Goal: Complete application form

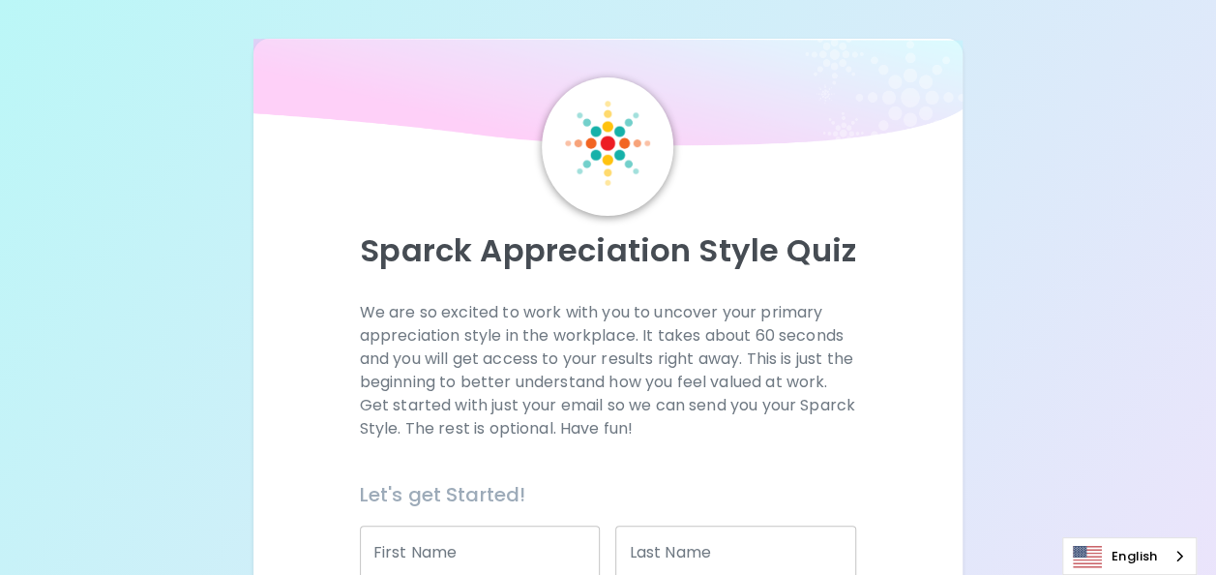
click at [441, 571] on input "First Name" at bounding box center [480, 552] width 241 height 54
type input "TroyAnna"
type input "Green"
type input "[DOMAIN_NAME][EMAIL_ADDRESS][DOMAIN_NAME]"
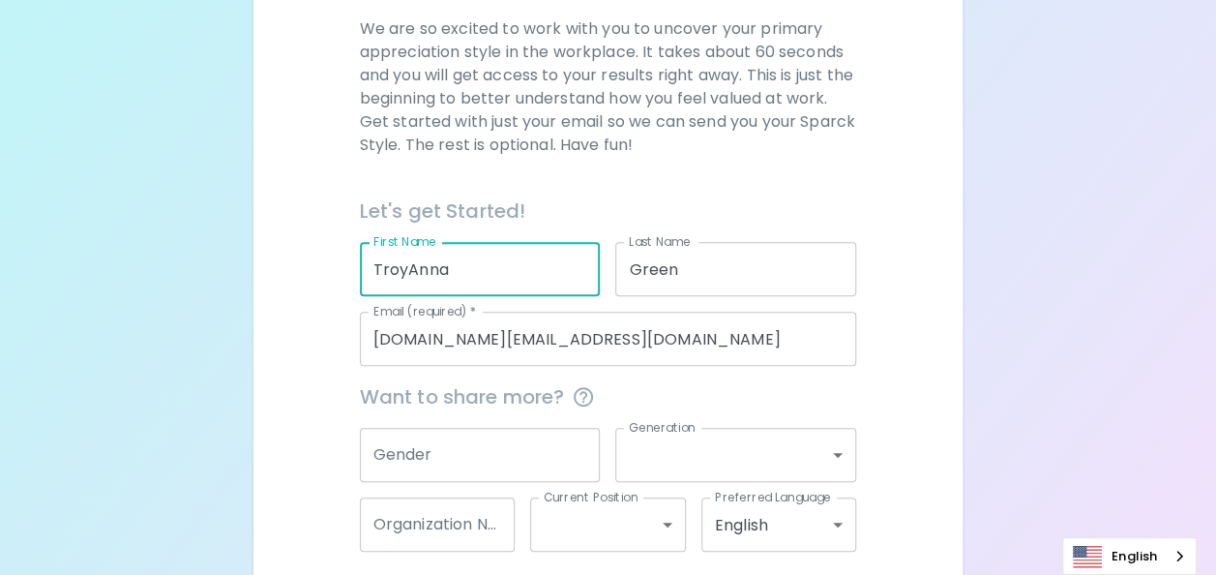
scroll to position [300, 0]
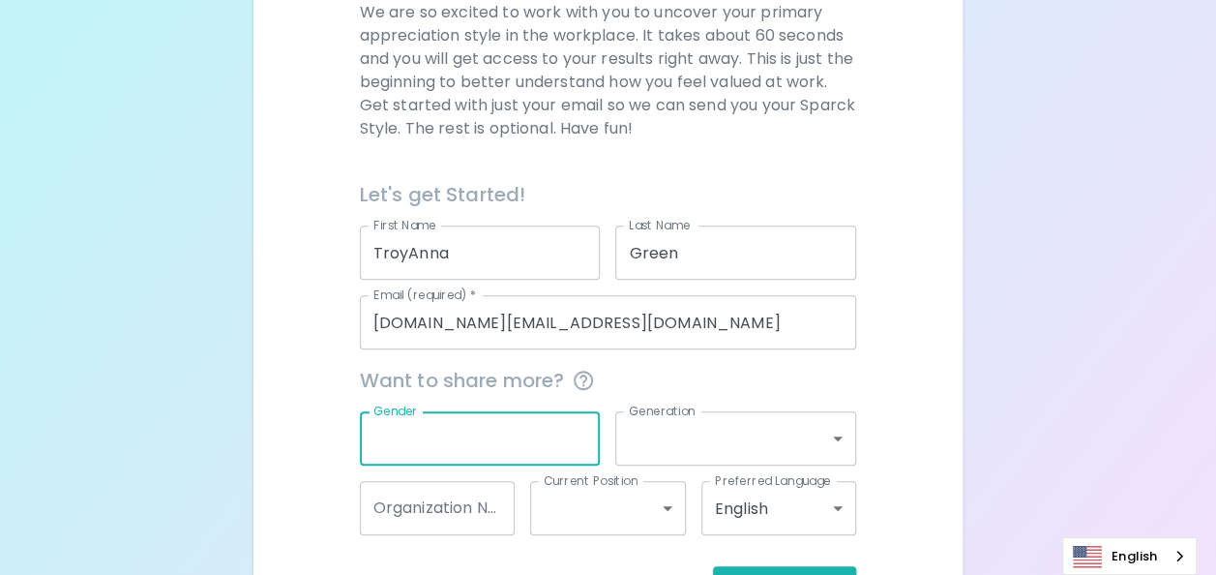
click at [409, 460] on input "Gender" at bounding box center [480, 438] width 241 height 54
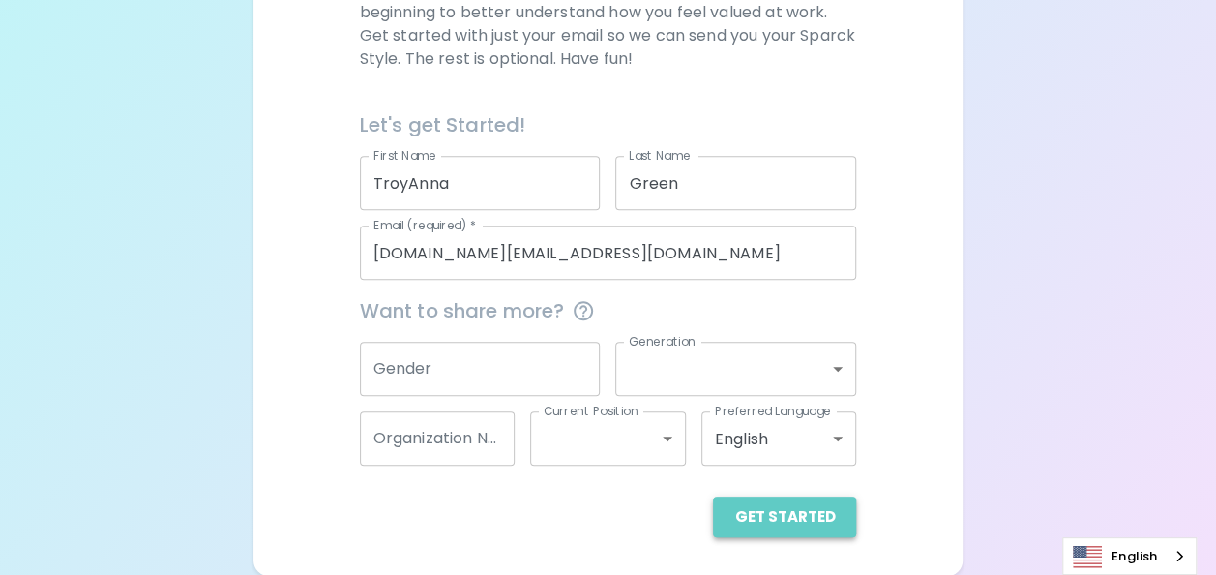
click at [792, 516] on button "Get Started" at bounding box center [784, 516] width 143 height 41
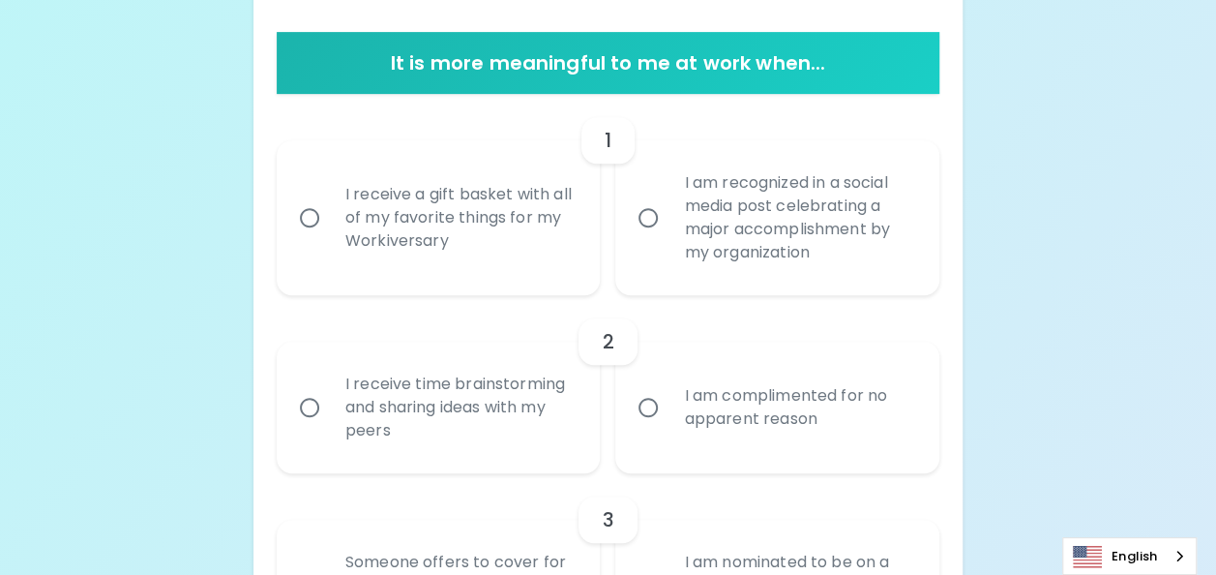
click at [517, 168] on div "I receive a gift basket with all of my favorite things for my Workiversary" at bounding box center [460, 218] width 260 height 116
click at [330, 197] on input "I receive a gift basket with all of my favorite things for my Workiversary" at bounding box center [309, 217] width 41 height 41
radio input "true"
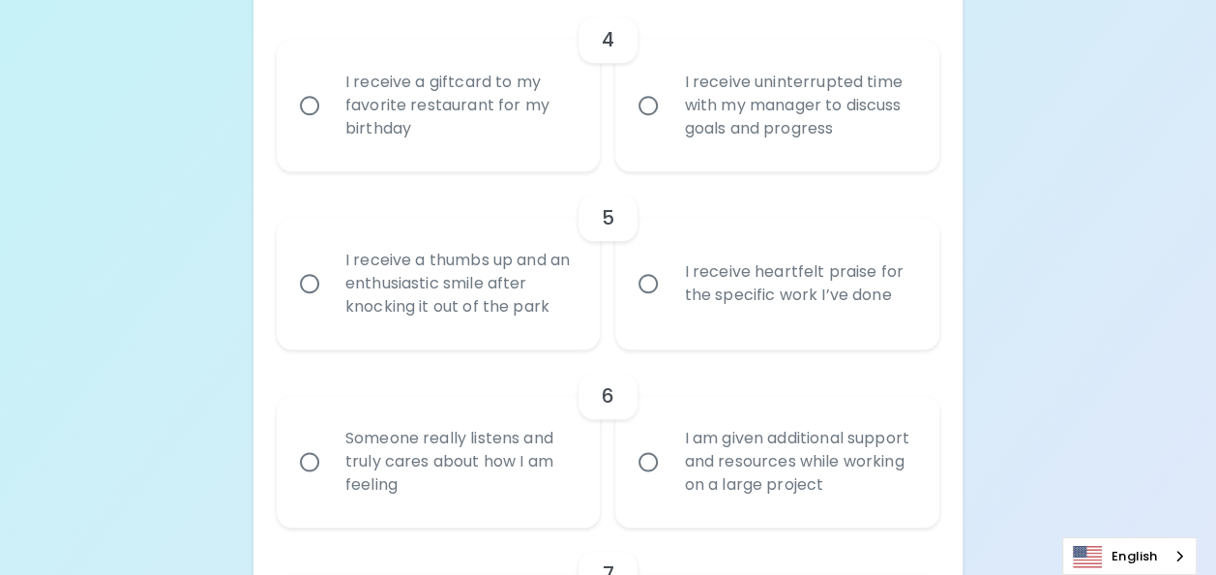
scroll to position [554, 0]
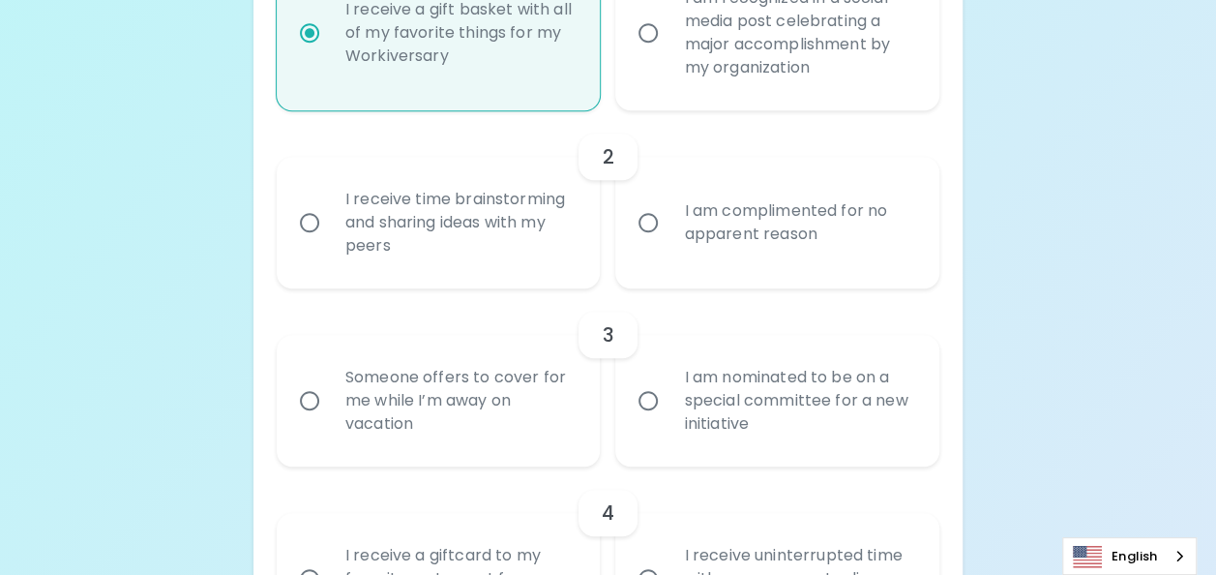
click at [749, 252] on div "I am complimented for no apparent reason" at bounding box center [799, 222] width 260 height 93
click at [669, 243] on input "I am complimented for no apparent reason" at bounding box center [648, 222] width 41 height 41
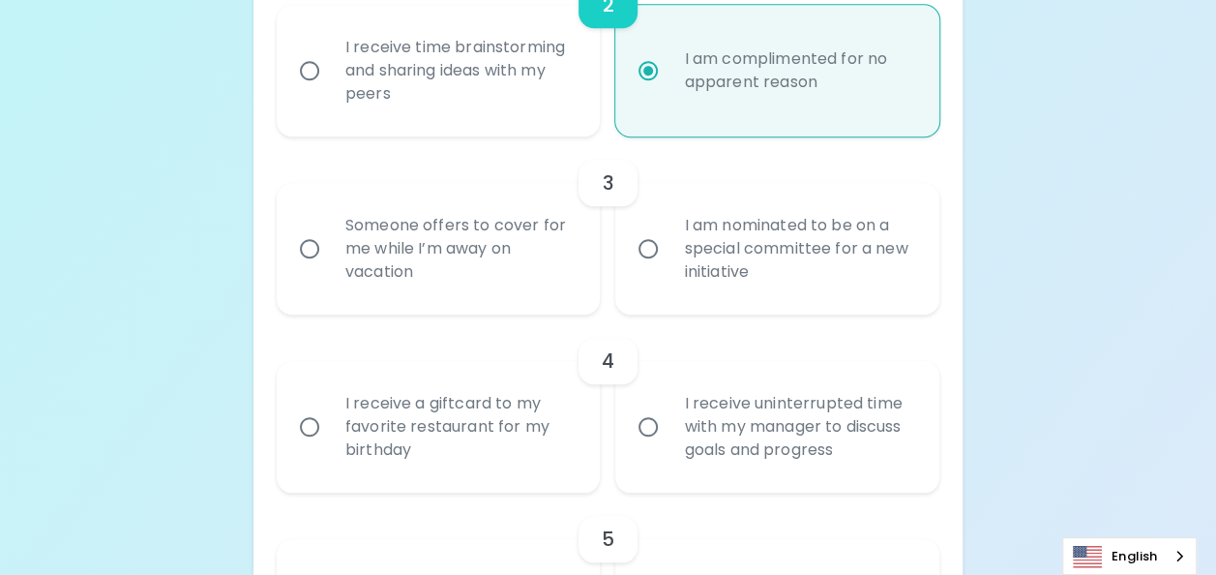
scroll to position [709, 0]
radio input "true"
click at [647, 277] on label "I am nominated to be on a special committee for a new initiative" at bounding box center [767, 246] width 324 height 132
click at [647, 266] on input "I am nominated to be on a special committee for a new initiative" at bounding box center [648, 245] width 41 height 41
radio input "false"
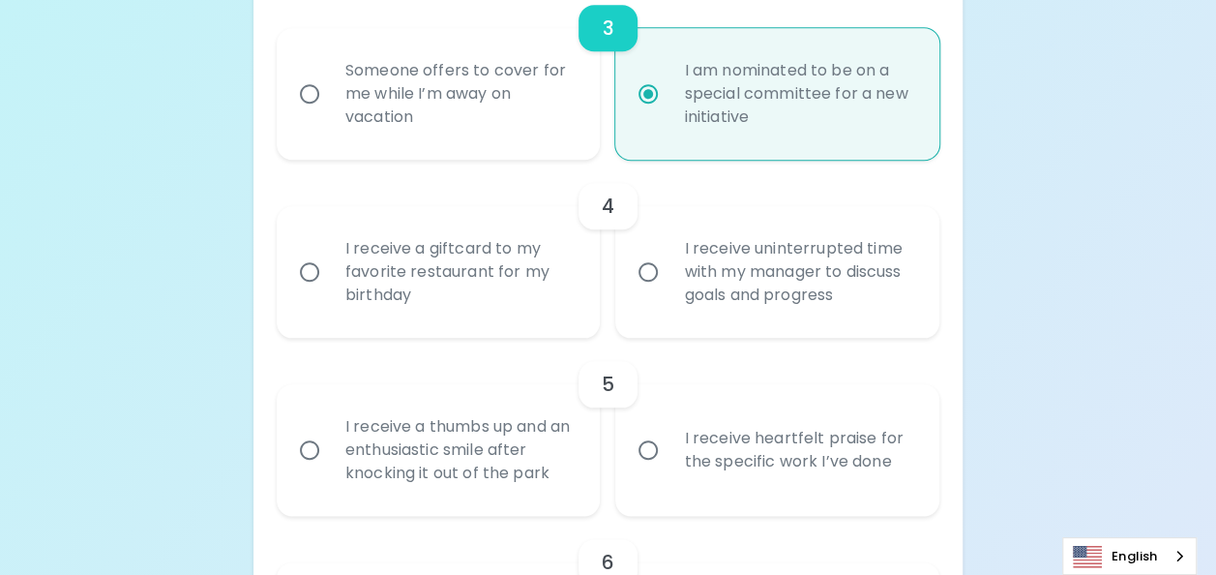
scroll to position [864, 0]
radio input "true"
click at [465, 265] on div "I receive a giftcard to my favorite restaurant for my birthday" at bounding box center [460, 269] width 260 height 116
click at [330, 265] on input "I receive a giftcard to my favorite restaurant for my birthday" at bounding box center [309, 269] width 41 height 41
radio input "false"
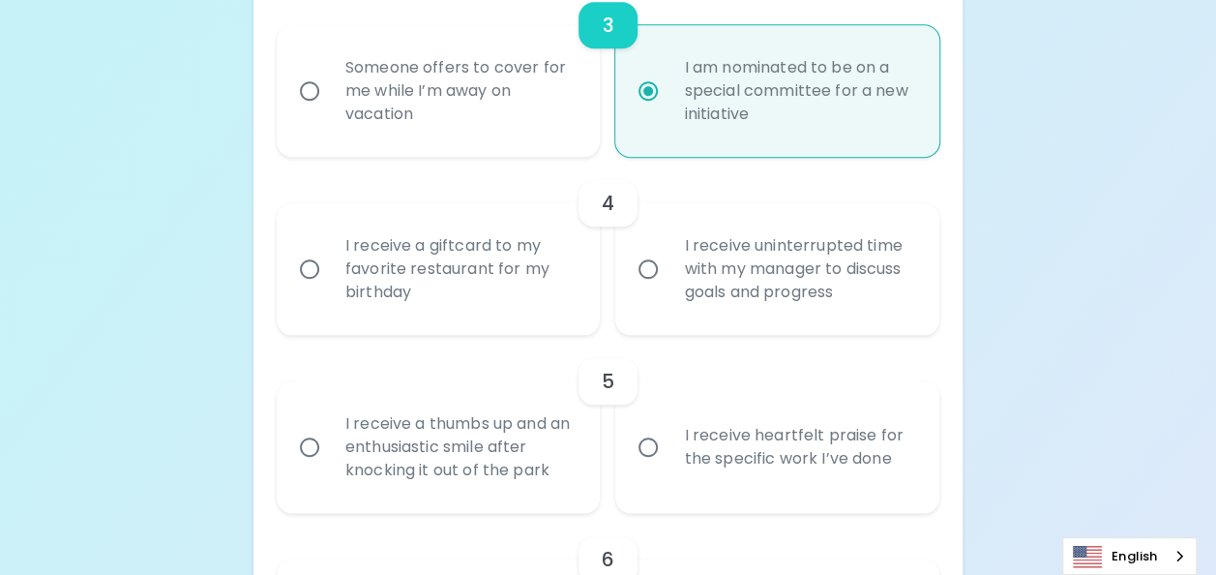
radio input "false"
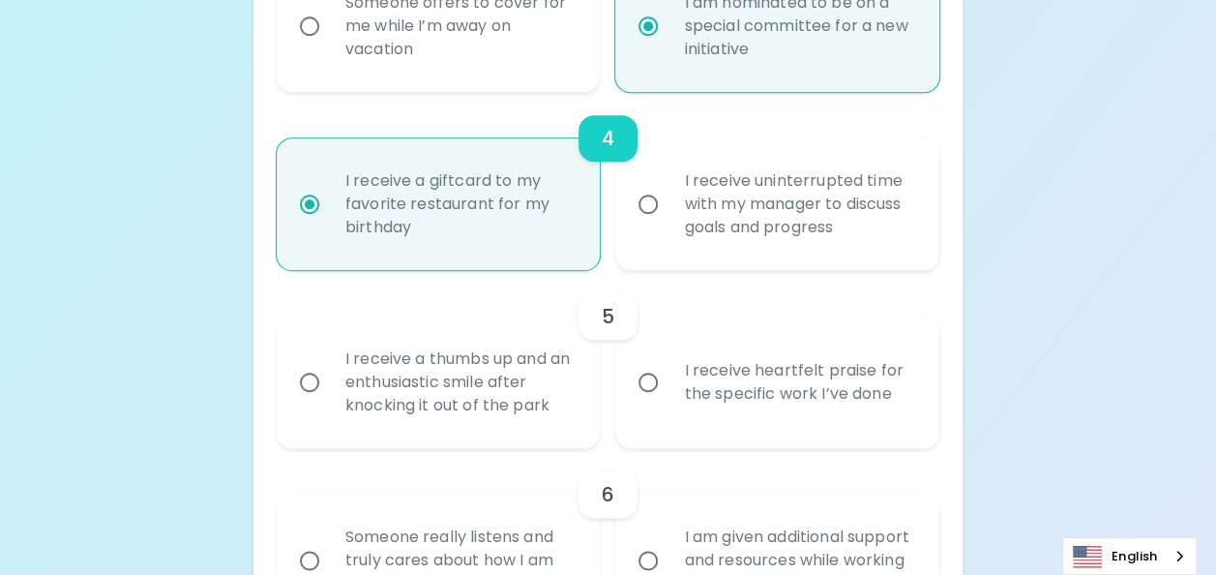
scroll to position [1019, 0]
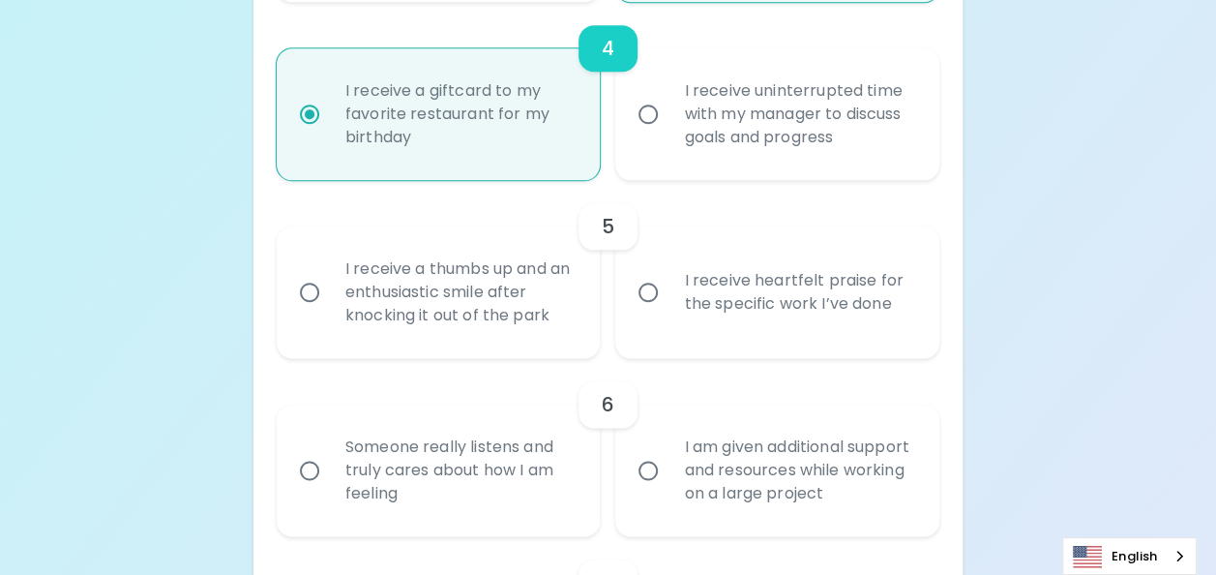
radio input "true"
click at [809, 303] on div "I receive heartfelt praise for the specific work I’ve done" at bounding box center [799, 292] width 260 height 93
click at [669, 303] on input "I receive heartfelt praise for the specific work I’ve done" at bounding box center [648, 292] width 41 height 41
radio input "false"
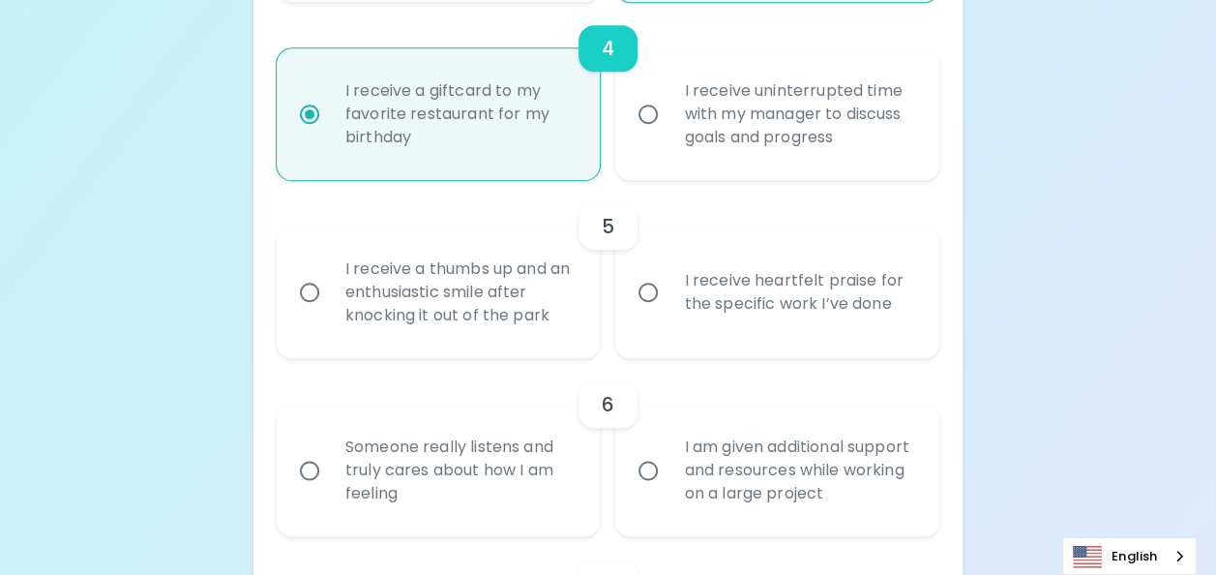
radio input "false"
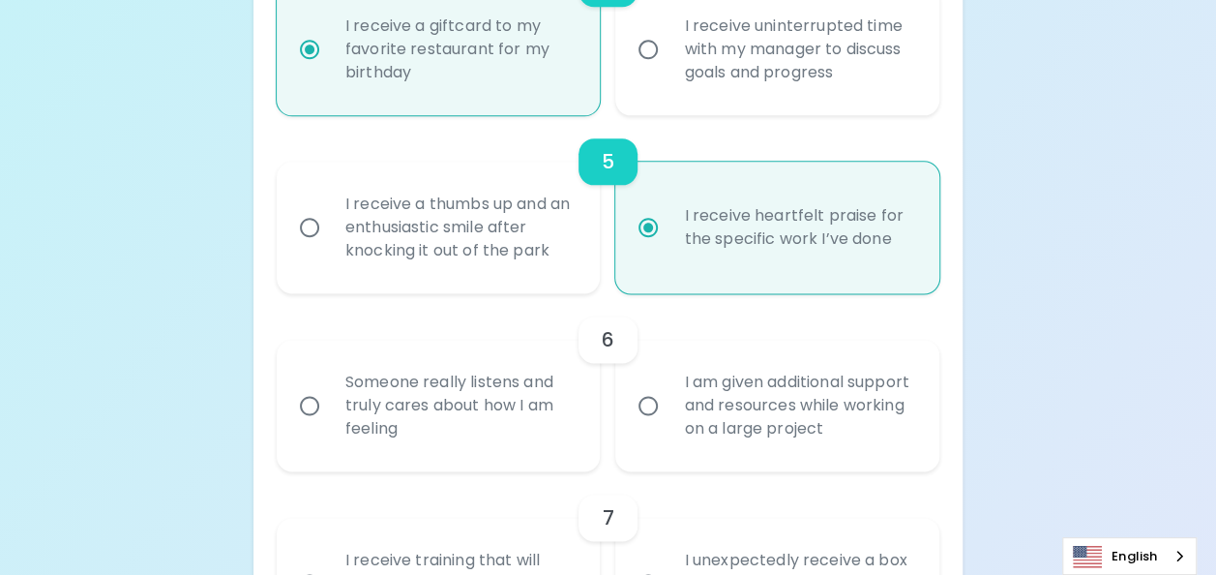
scroll to position [1174, 0]
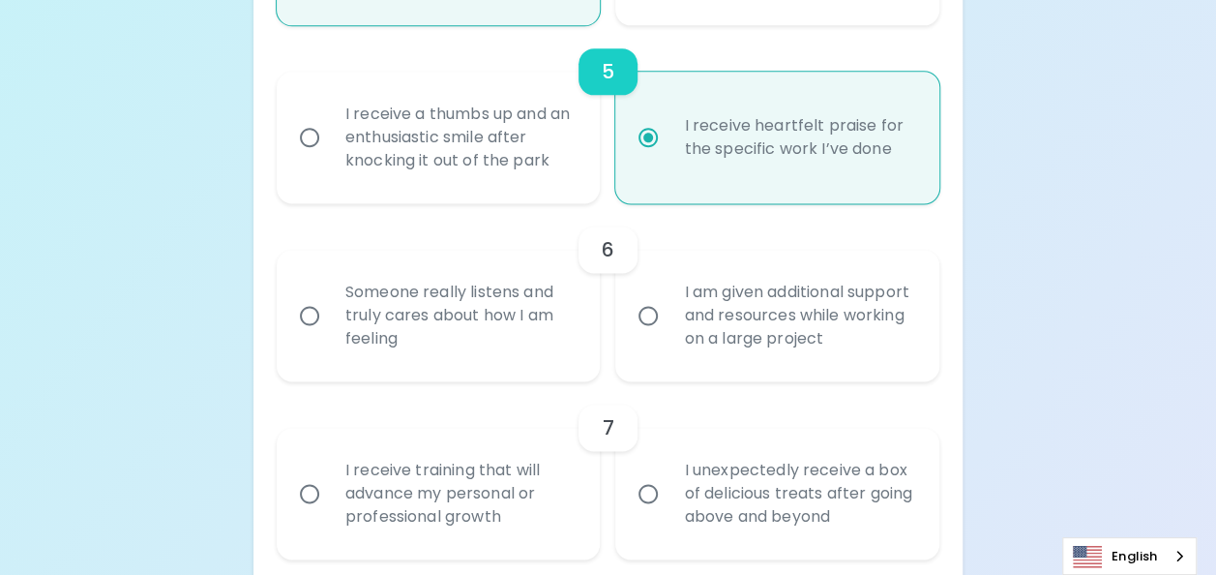
radio input "true"
click at [831, 354] on div "I am given additional support and resources while working on a large project" at bounding box center [799, 315] width 260 height 116
click at [669, 336] on input "I am given additional support and resources while working on a large project" at bounding box center [648, 315] width 41 height 41
radio input "false"
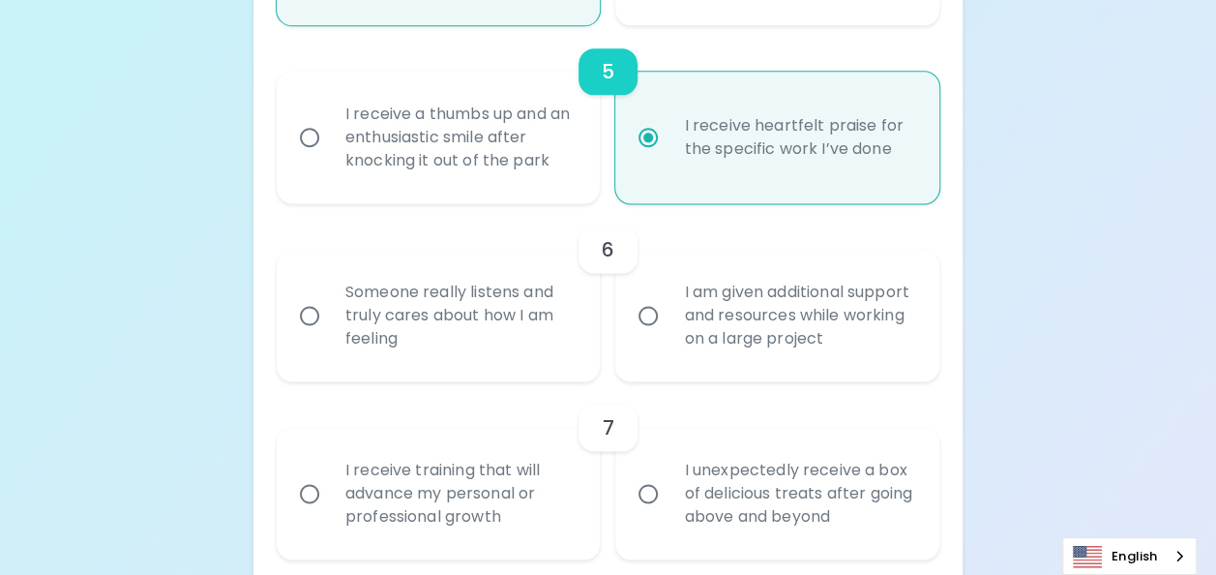
radio input "false"
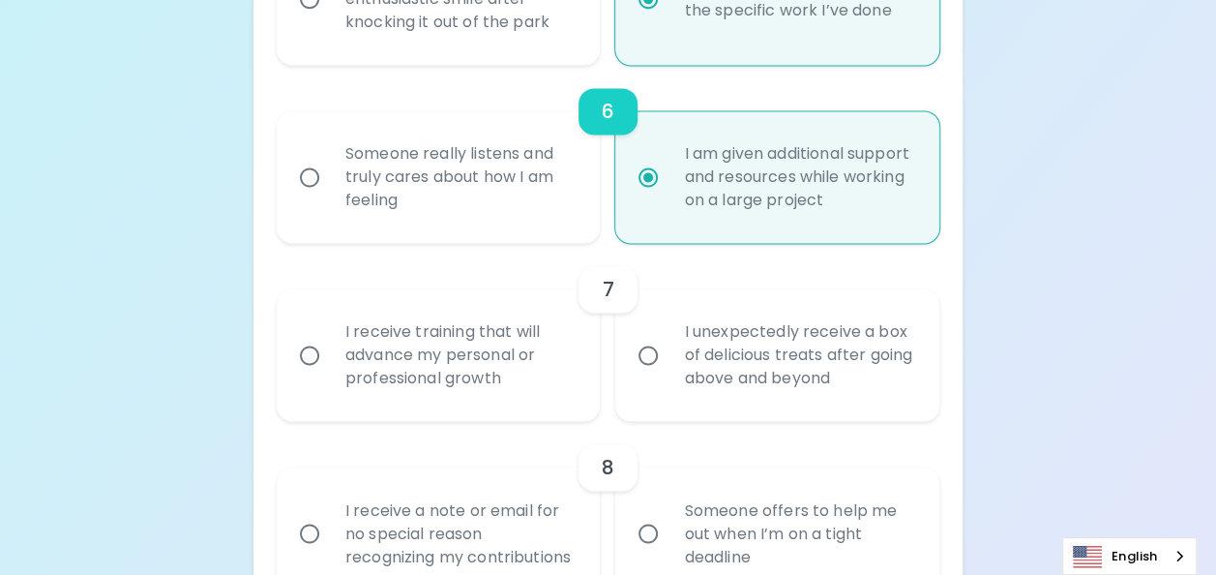
scroll to position [1328, 0]
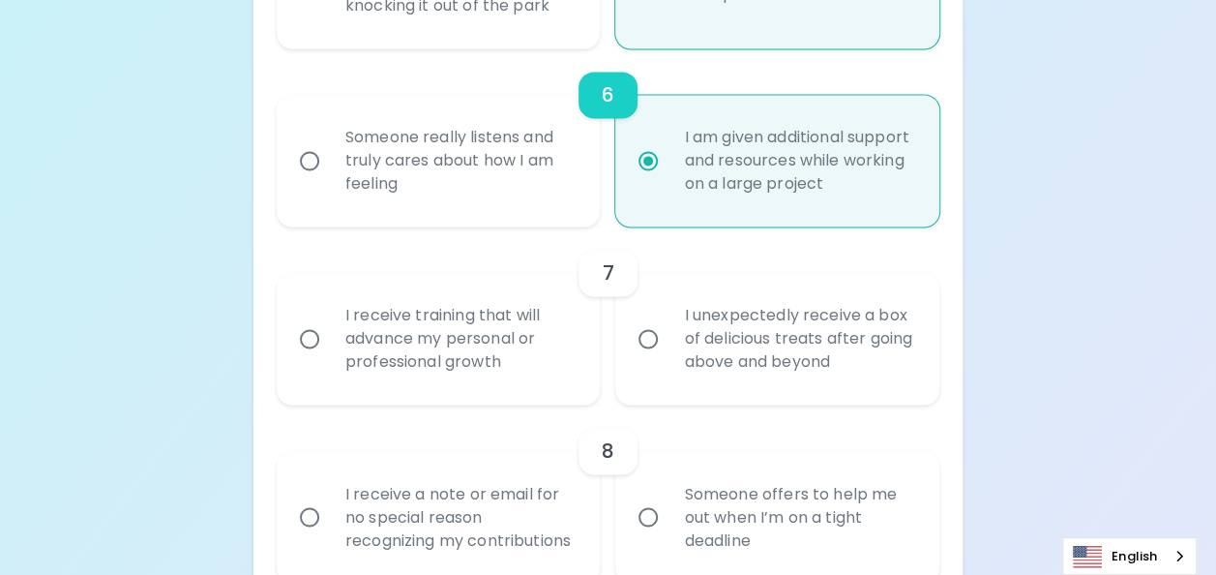
radio input "true"
click at [478, 311] on div "I receive training that will advance my personal or professional growth" at bounding box center [460, 339] width 260 height 116
click at [330, 318] on input "I receive training that will advance my personal or professional growth" at bounding box center [309, 338] width 41 height 41
radio input "false"
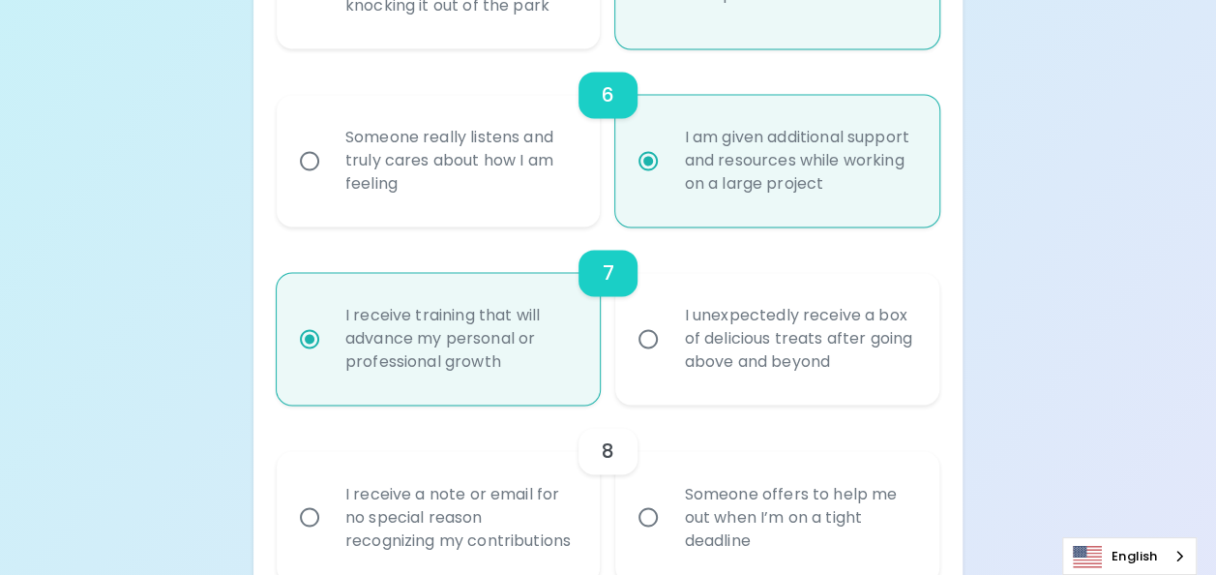
radio input "false"
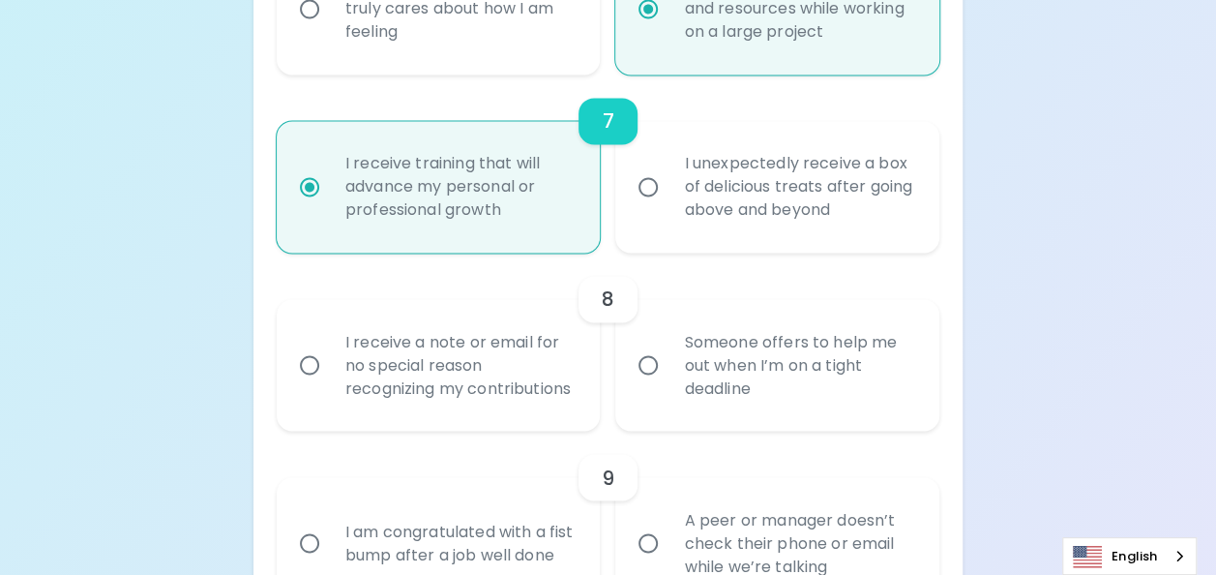
scroll to position [1483, 0]
radio input "true"
click at [735, 391] on div "Someone offers to help me out when I’m on a tight deadline" at bounding box center [799, 362] width 260 height 116
click at [669, 382] on input "Someone offers to help me out when I’m on a tight deadline" at bounding box center [648, 362] width 41 height 41
radio input "false"
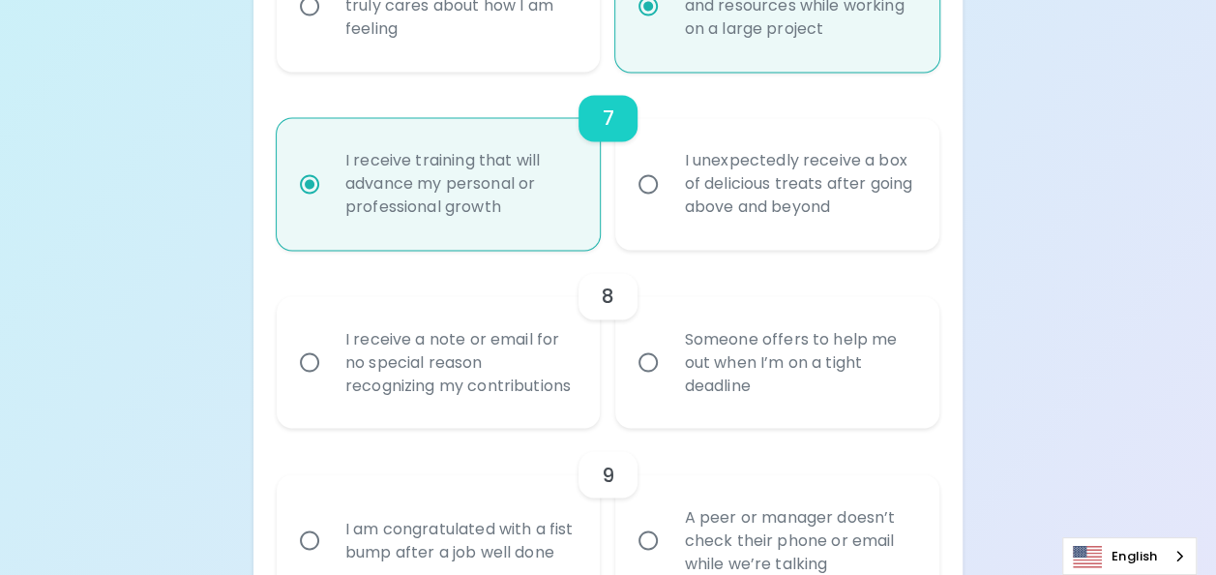
radio input "false"
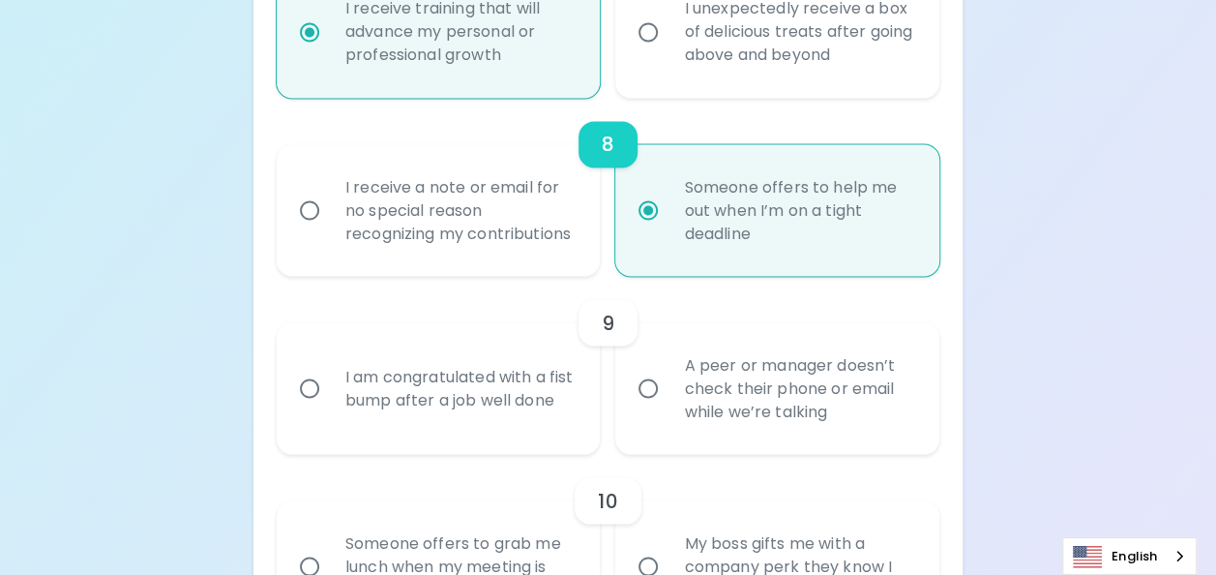
scroll to position [1638, 0]
radio input "true"
click at [538, 380] on div "I am congratulated with a fist bump after a job well done" at bounding box center [460, 385] width 260 height 93
click at [330, 380] on input "I am congratulated with a fist bump after a job well done" at bounding box center [309, 385] width 41 height 41
radio input "false"
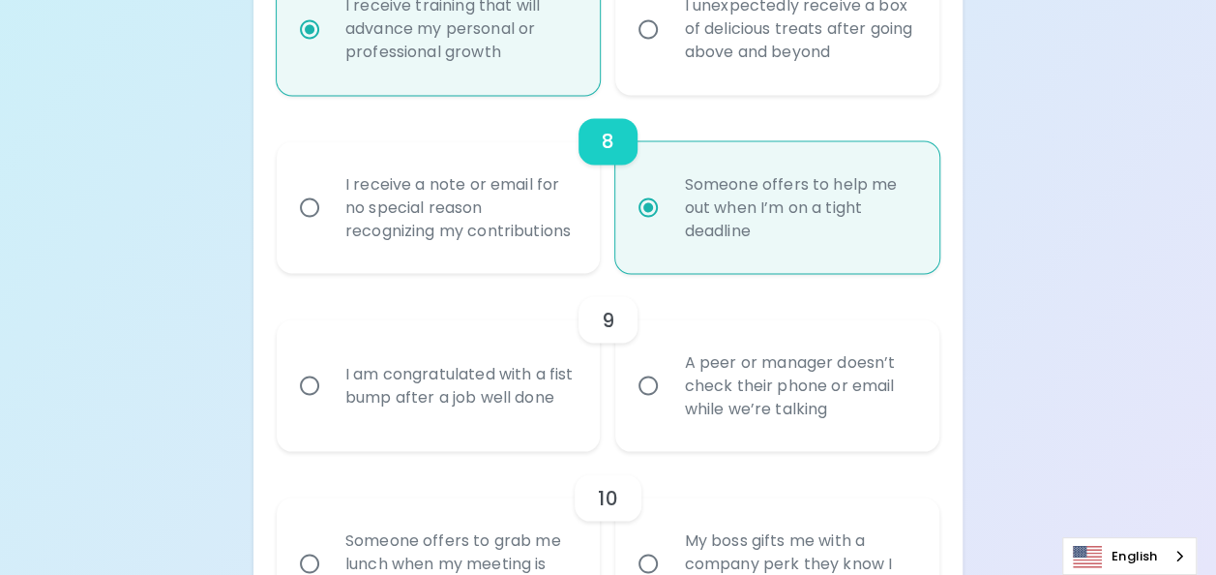
radio input "false"
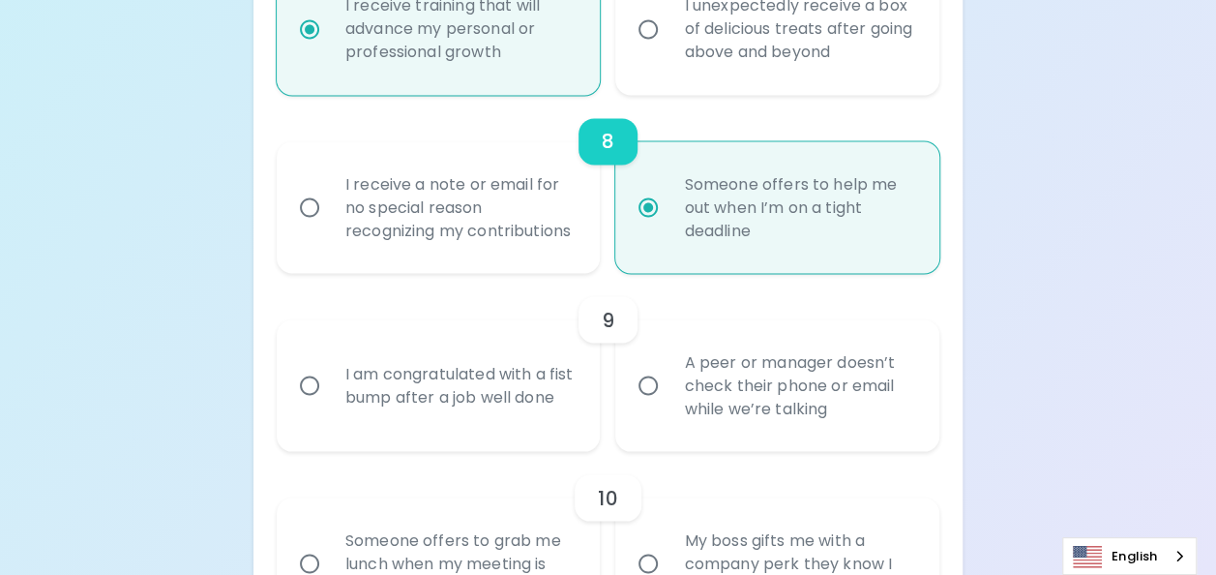
radio input "false"
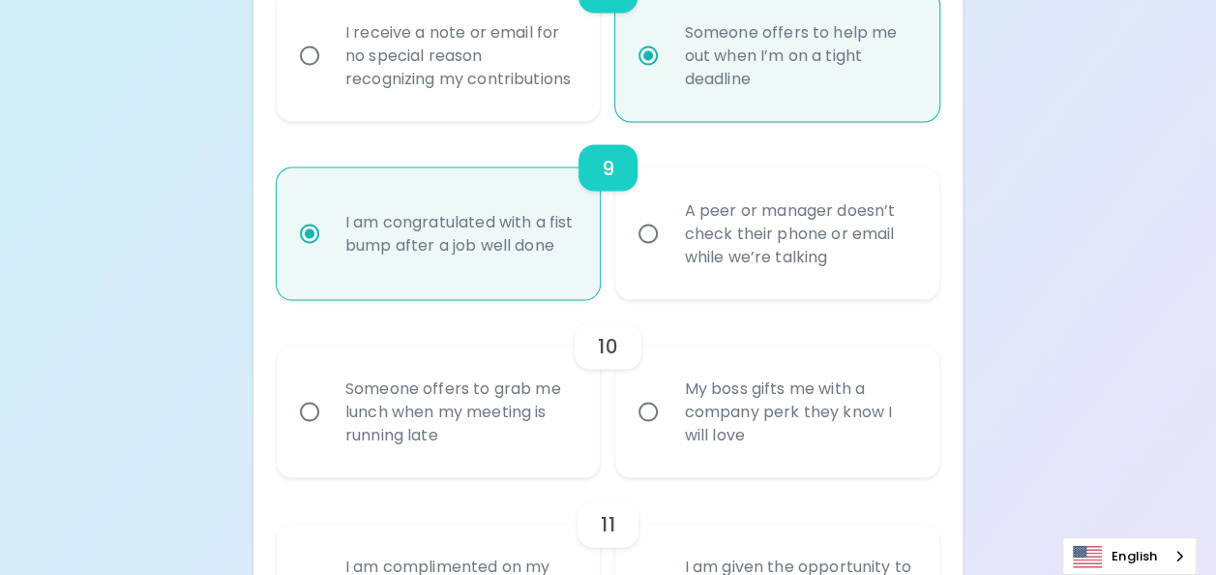
scroll to position [1793, 0]
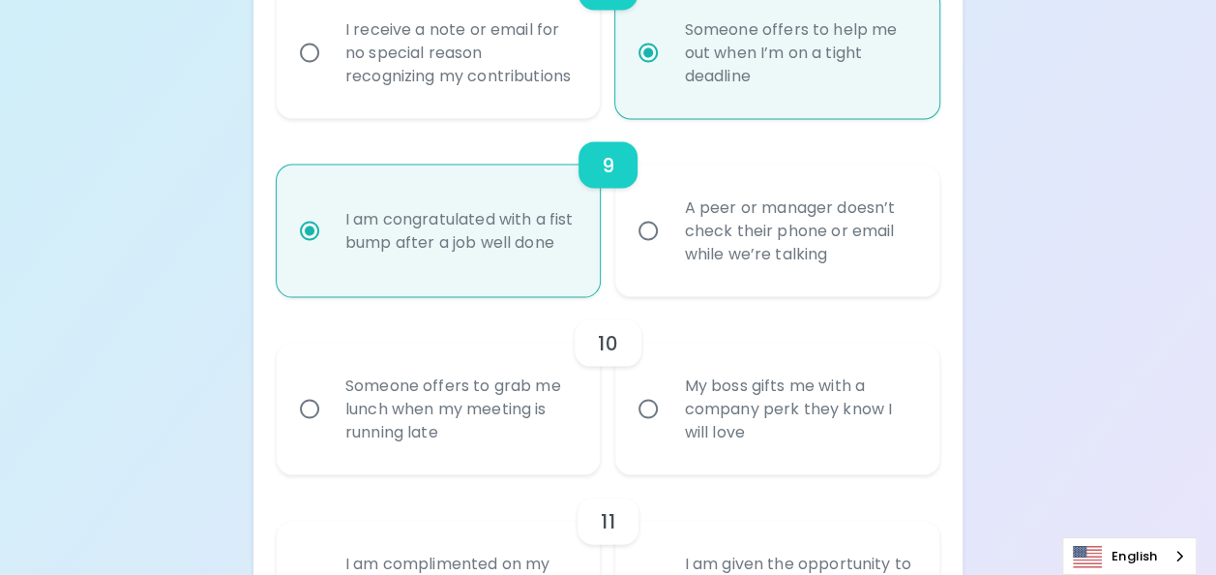
radio input "true"
click at [807, 463] on div "My boss gifts me with a company perk they know I will love" at bounding box center [799, 408] width 260 height 116
click at [669, 429] on input "My boss gifts me with a company perk they know I will love" at bounding box center [648, 408] width 41 height 41
radio input "false"
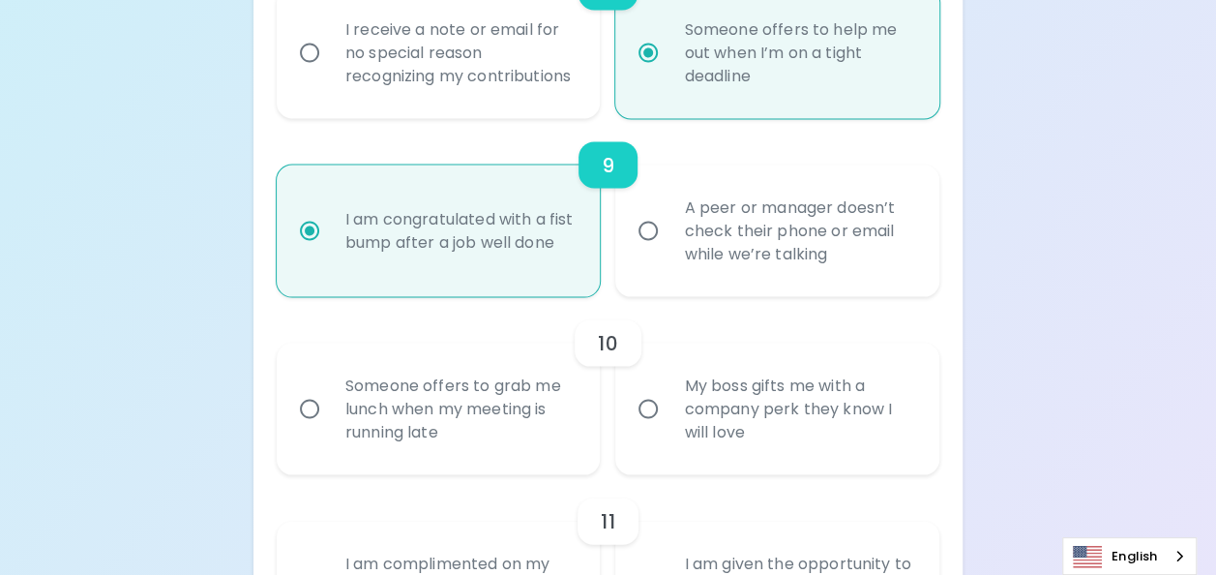
radio input "false"
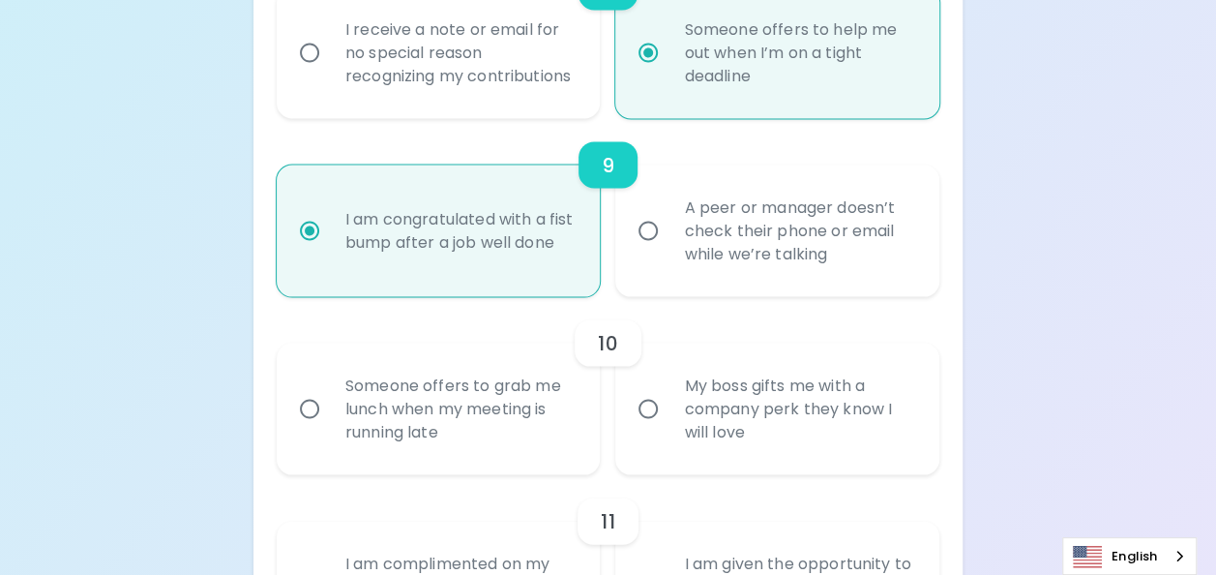
radio input "false"
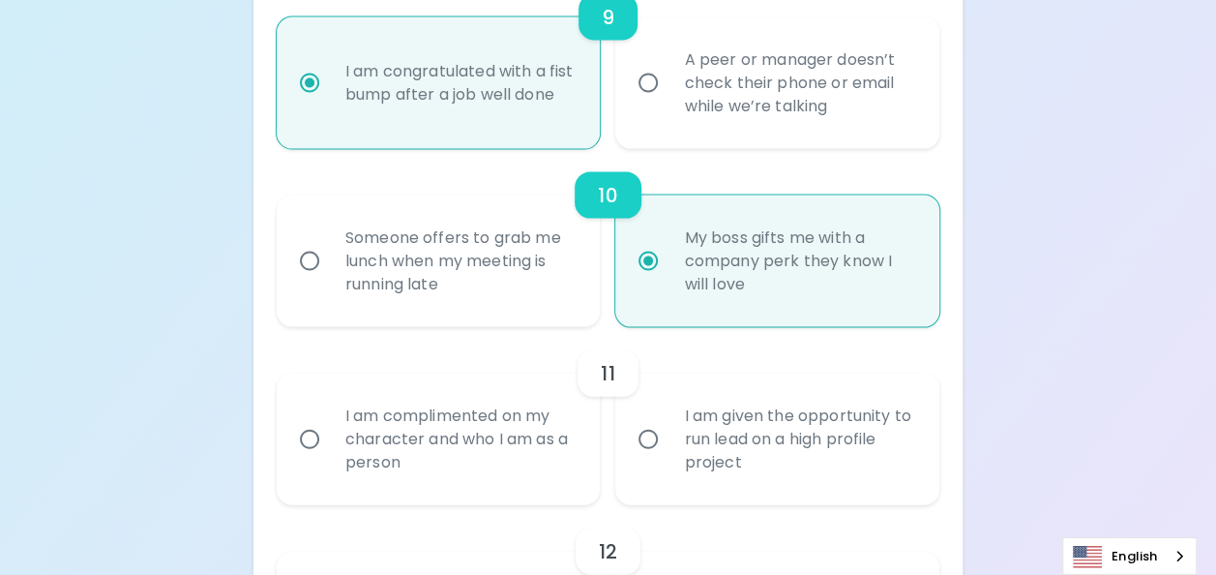
scroll to position [1948, 0]
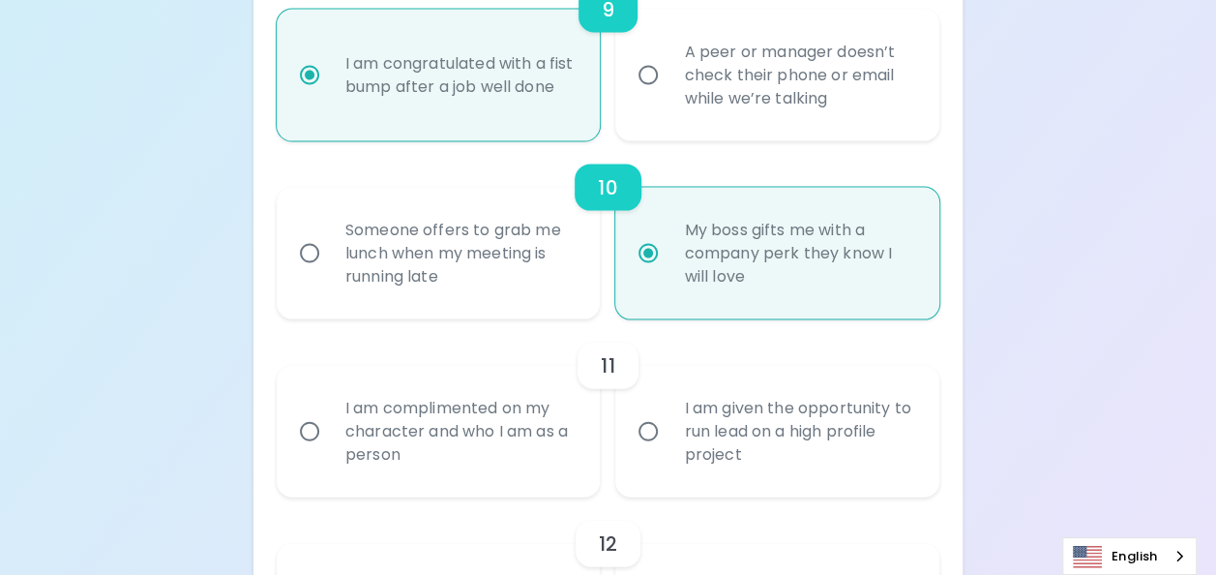
click at [289, 411] on input "I am complimented on my character and who I am as a person" at bounding box center [309, 431] width 41 height 41
radio input "false"
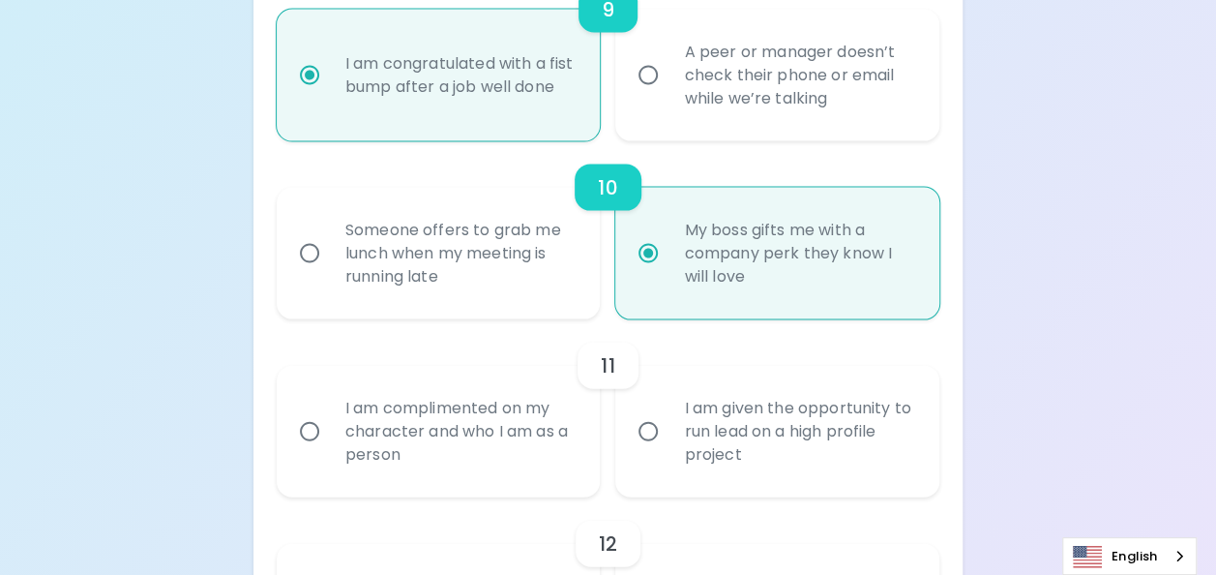
radio input "false"
radio input "true"
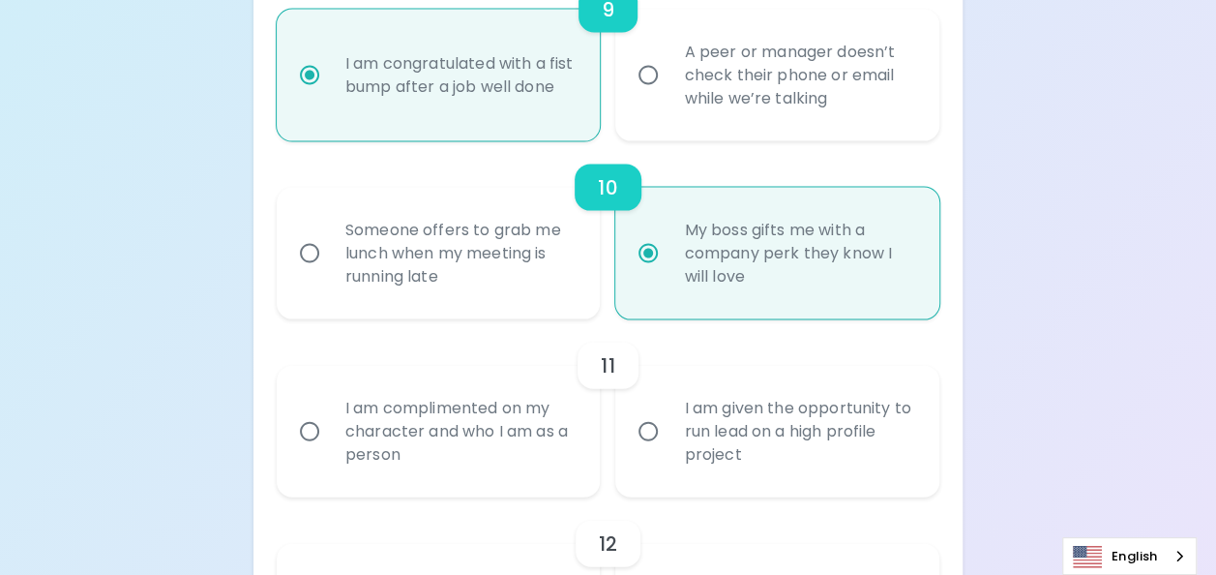
radio input "false"
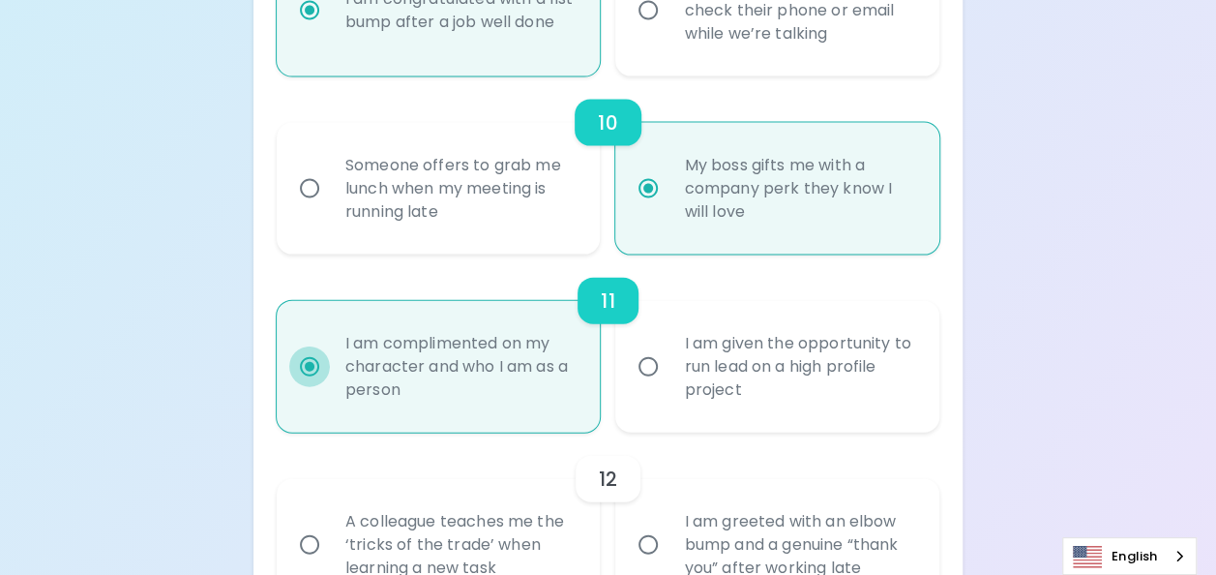
scroll to position [2102, 0]
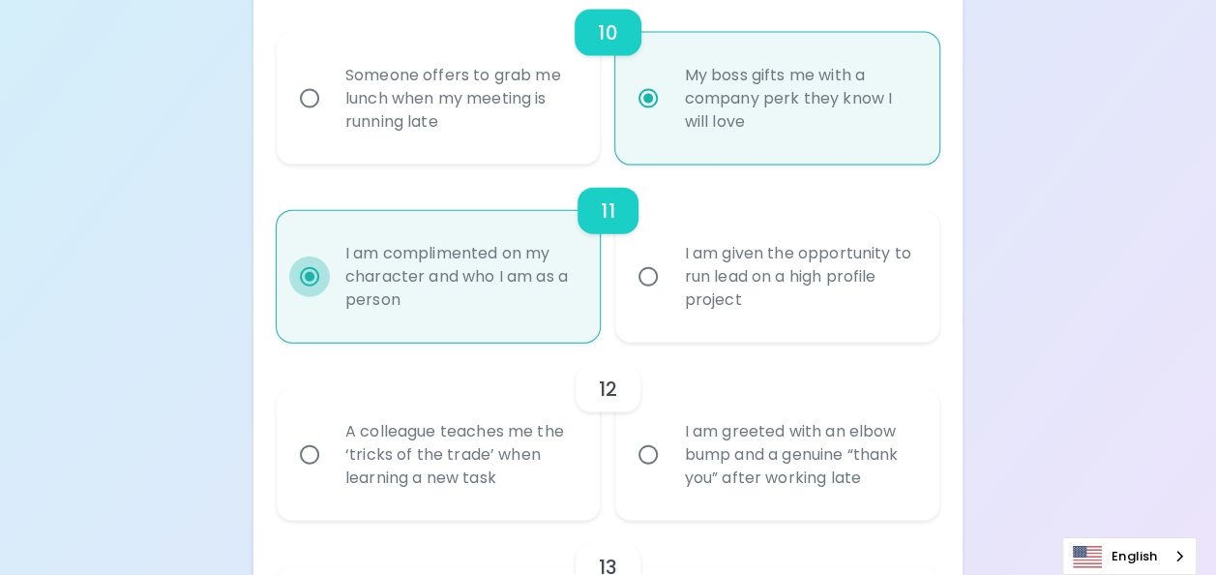
click at [628, 256] on input "I am given the opportunity to run lead on a high profile project" at bounding box center [648, 276] width 41 height 41
radio input "false"
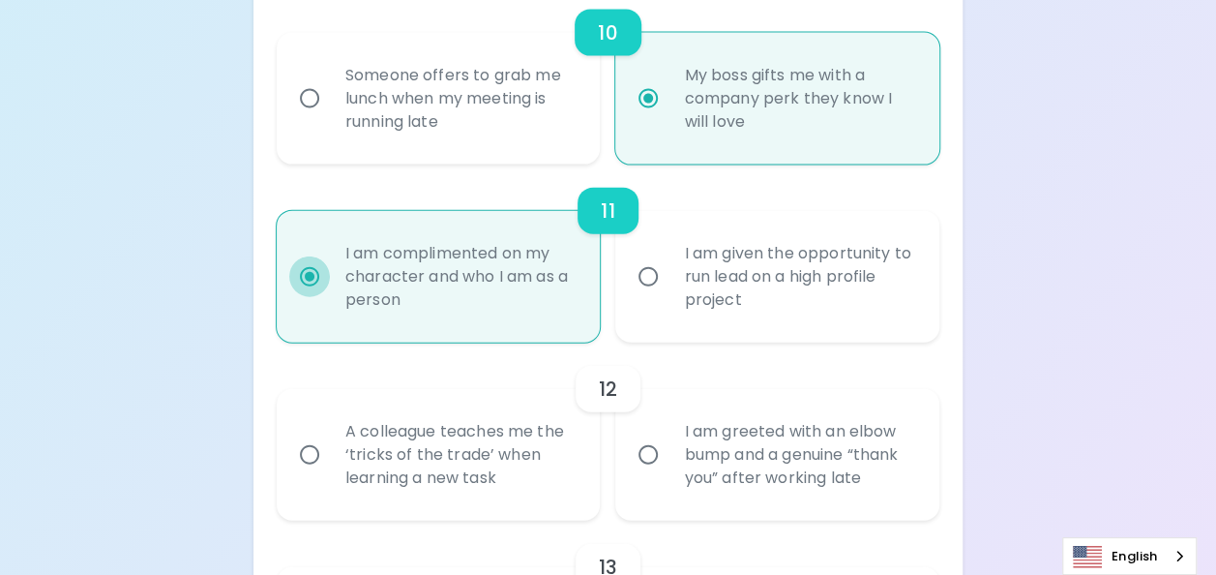
radio input "false"
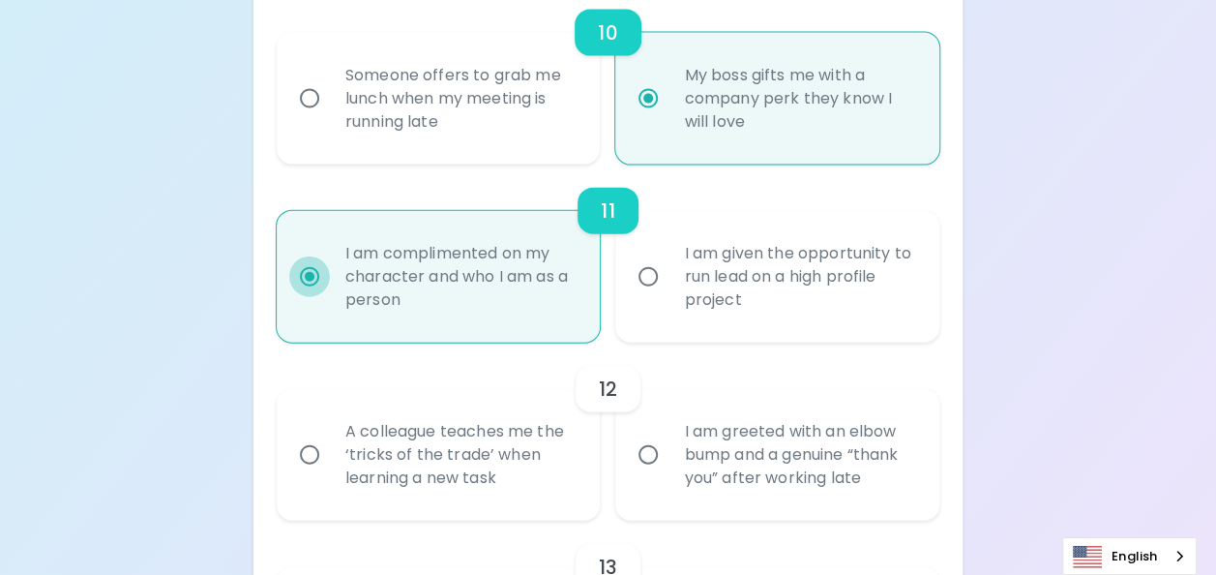
radio input "false"
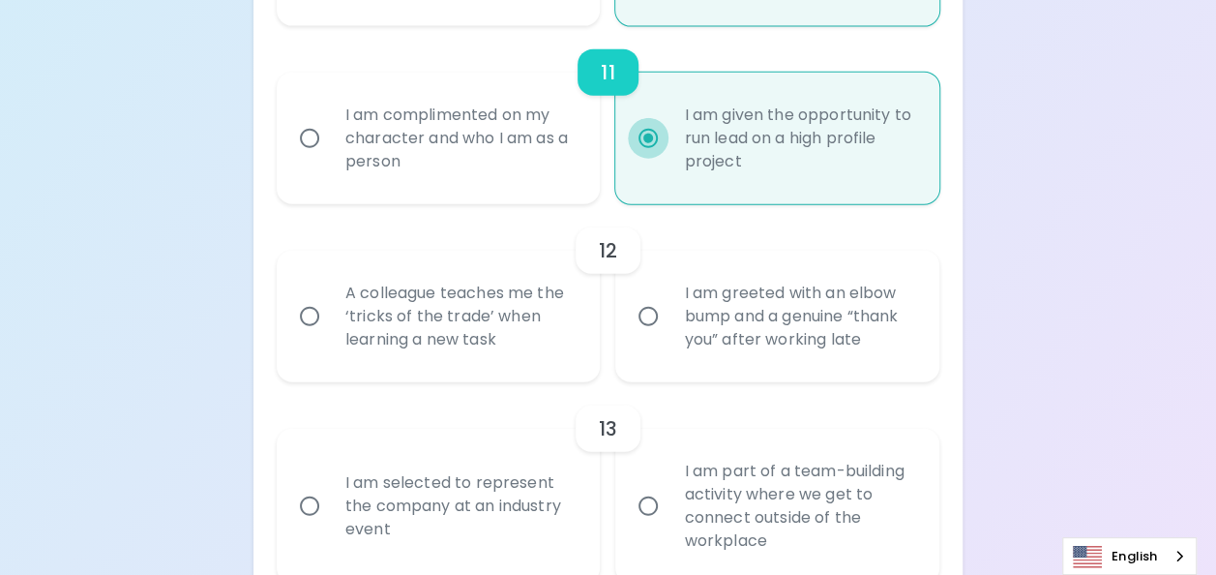
scroll to position [2392, 0]
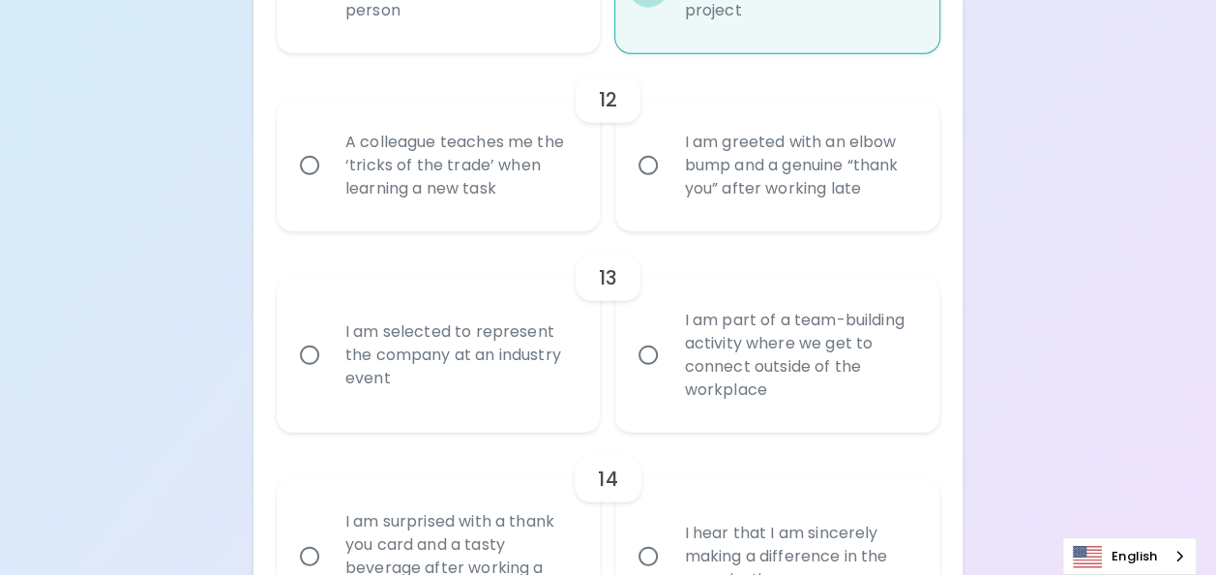
radio input "true"
click at [422, 211] on div "A colleague teaches me the ‘tricks of the trade’ when learning a new task" at bounding box center [460, 165] width 260 height 116
click at [330, 186] on input "A colleague teaches me the ‘tricks of the trade’ when learning a new task" at bounding box center [309, 165] width 41 height 41
radio input "false"
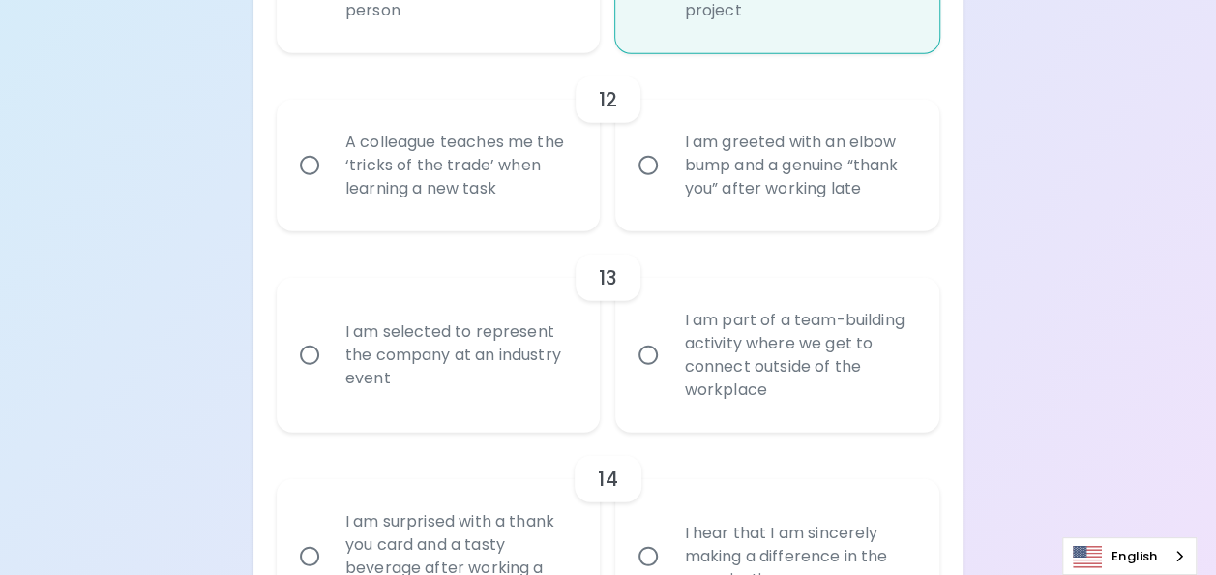
radio input "false"
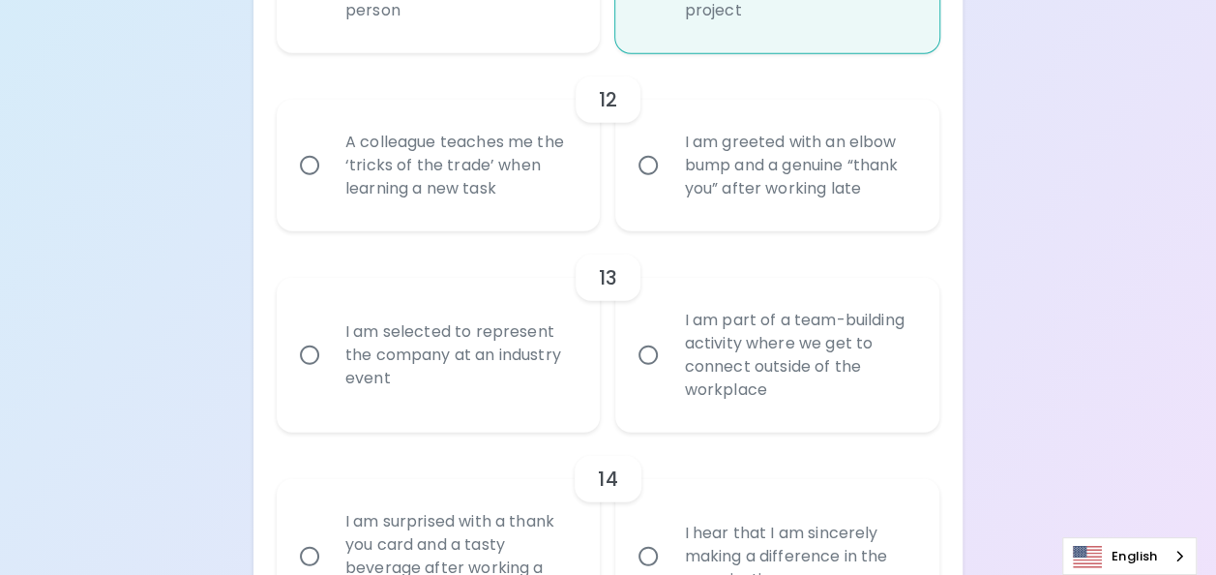
radio input "false"
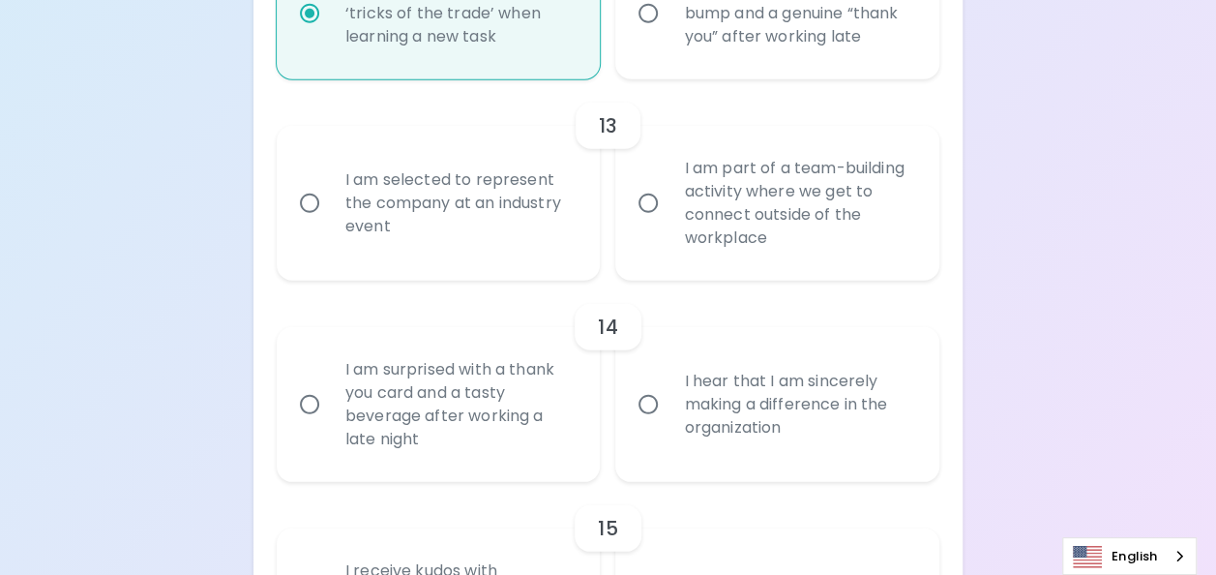
scroll to position [2547, 0]
radio input "true"
click at [497, 244] on div "I am selected to represent the company at an industry event" at bounding box center [460, 200] width 260 height 116
click at [330, 221] on input "I am selected to represent the company at an industry event" at bounding box center [309, 200] width 41 height 41
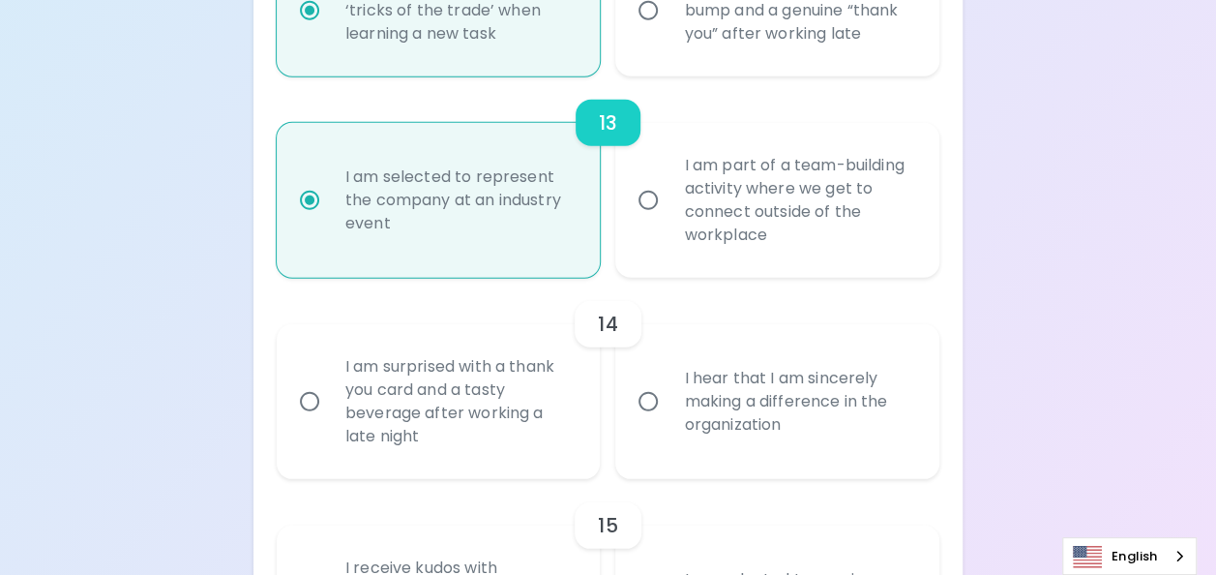
radio input "false"
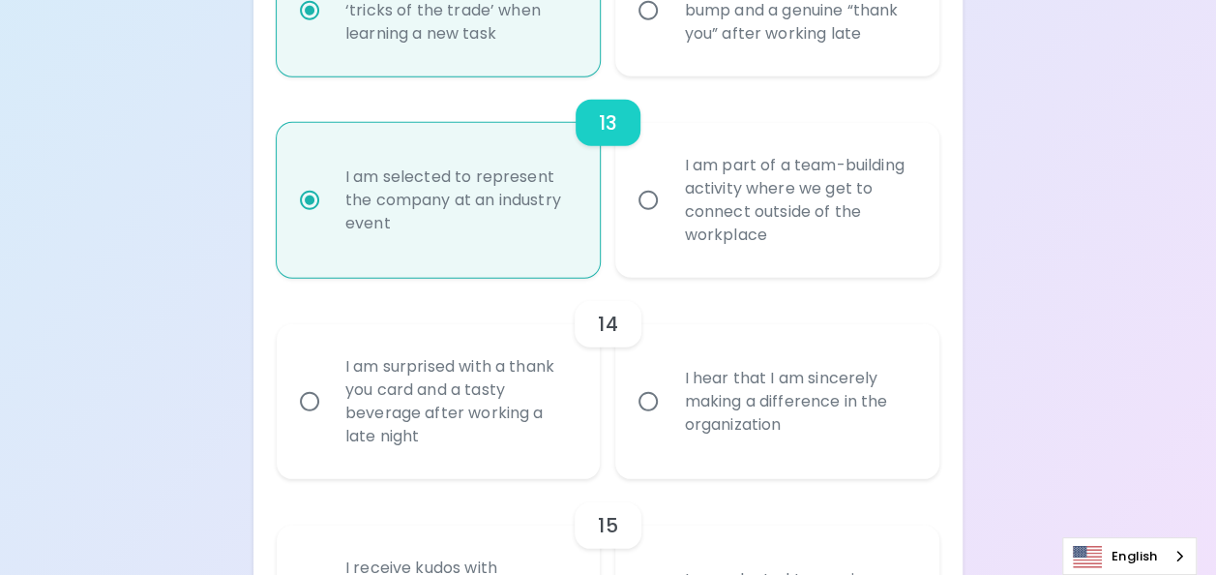
radio input "false"
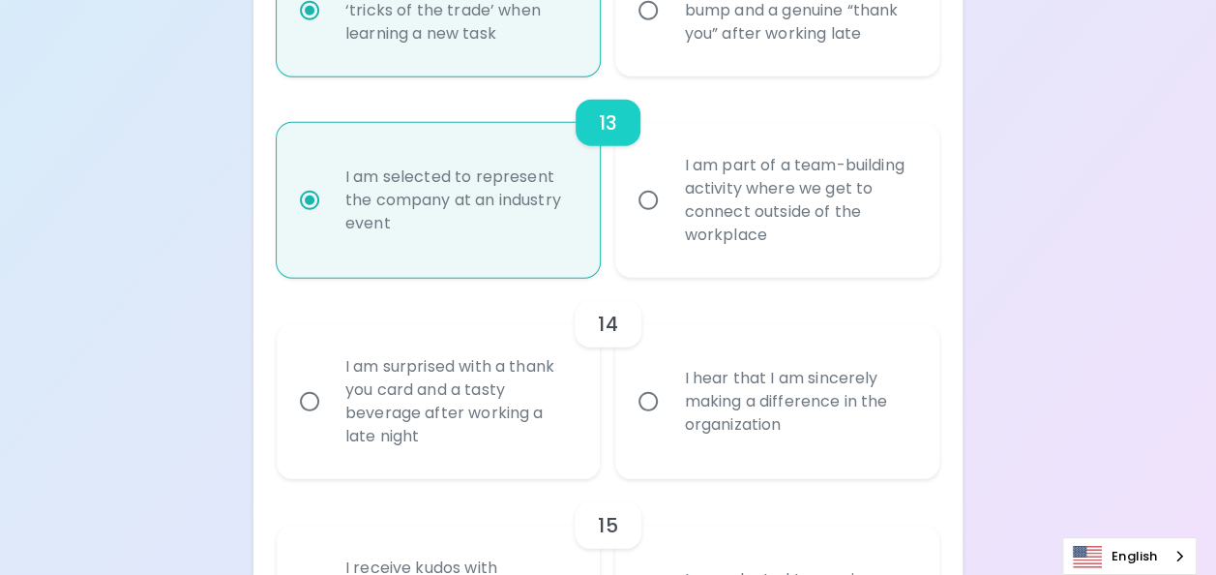
radio input "false"
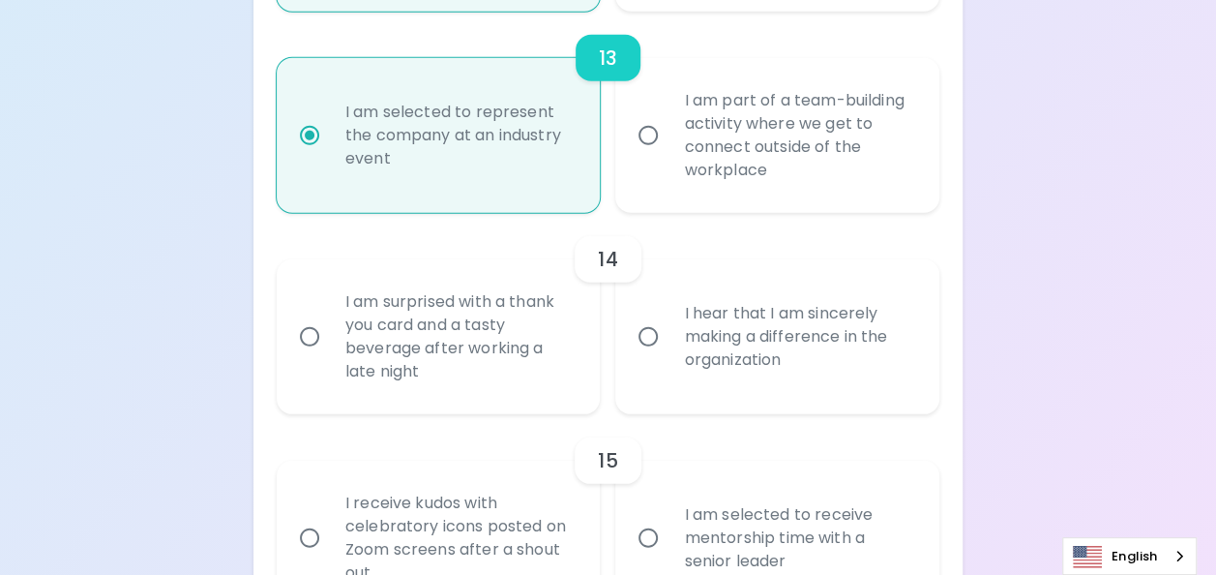
scroll to position [2701, 0]
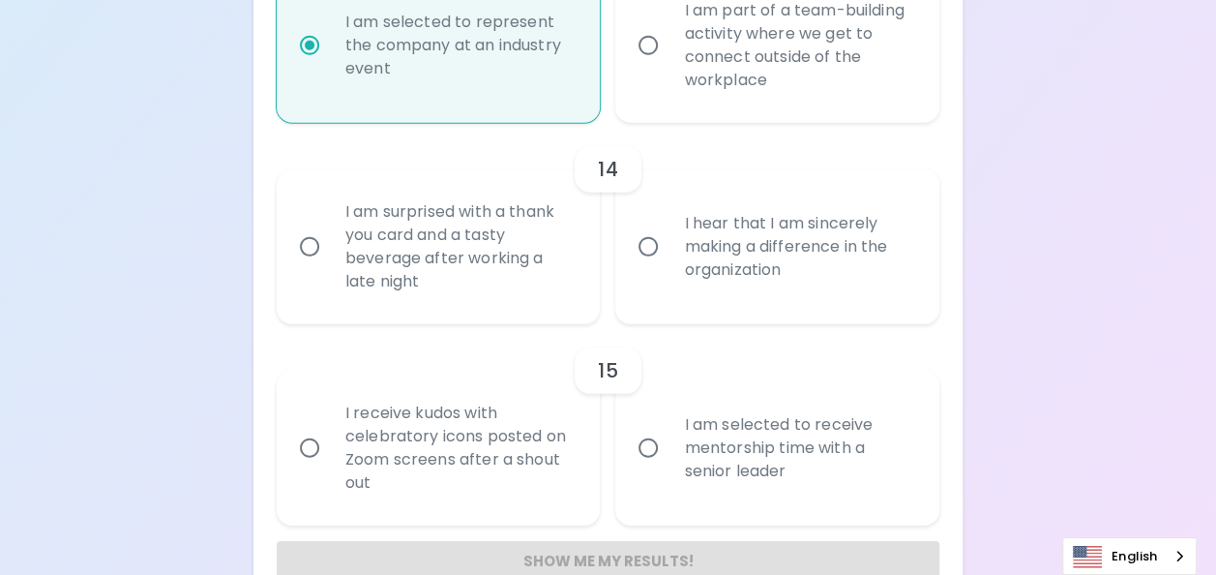
radio input "true"
click at [507, 256] on div "I am surprised with a thank you card and a tasty beverage after working a late …" at bounding box center [460, 246] width 260 height 139
click at [330, 256] on input "I am surprised with a thank you card and a tasty beverage after working a late …" at bounding box center [309, 246] width 41 height 41
radio input "false"
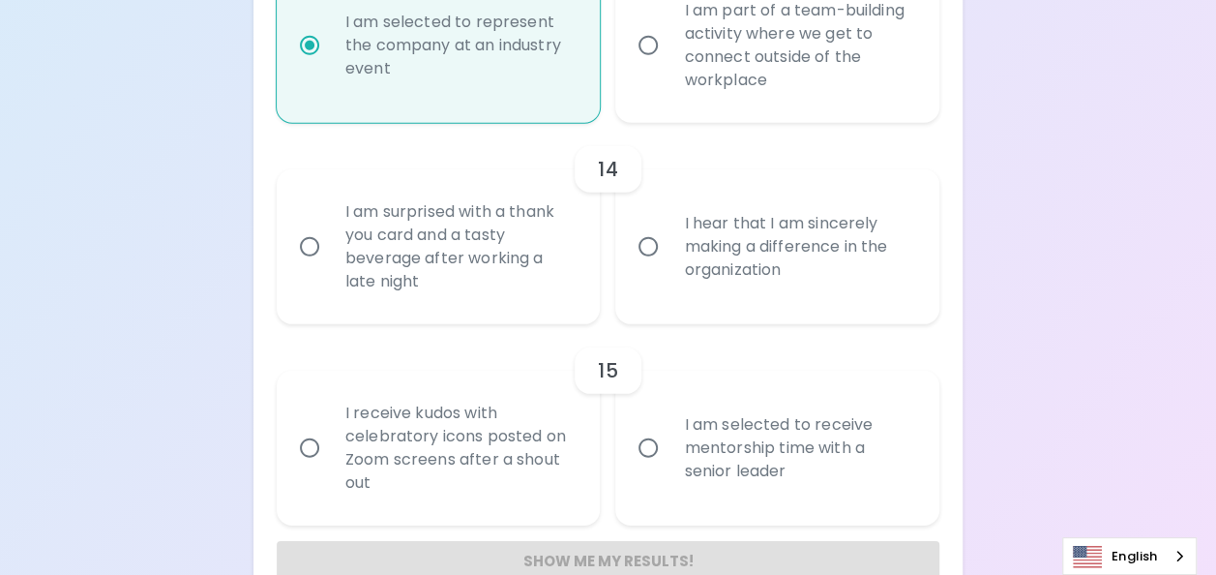
radio input "false"
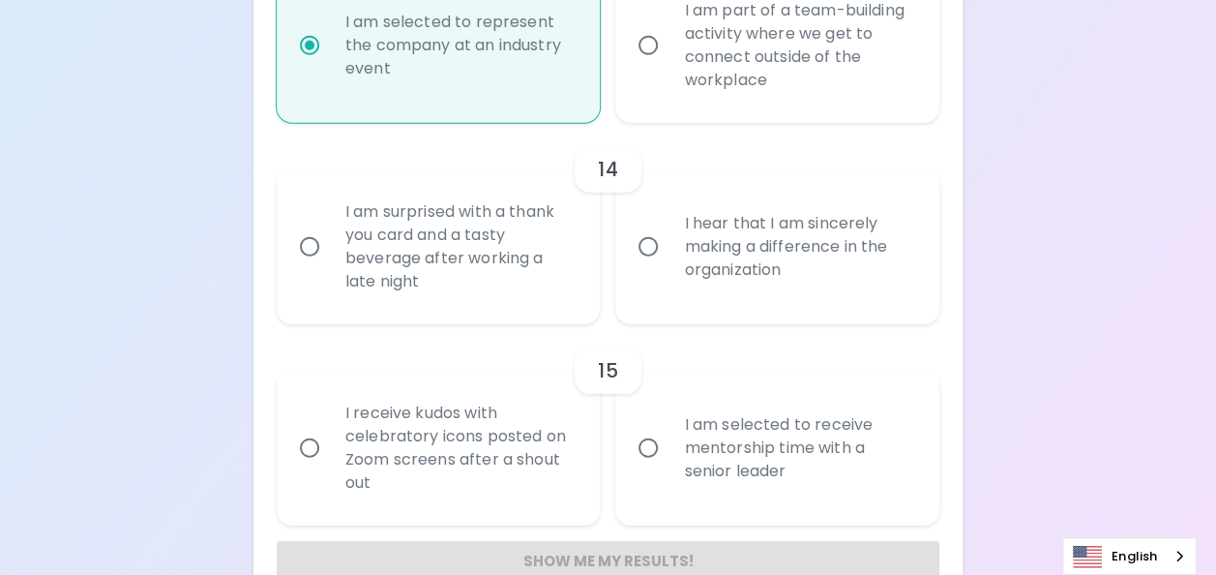
radio input "false"
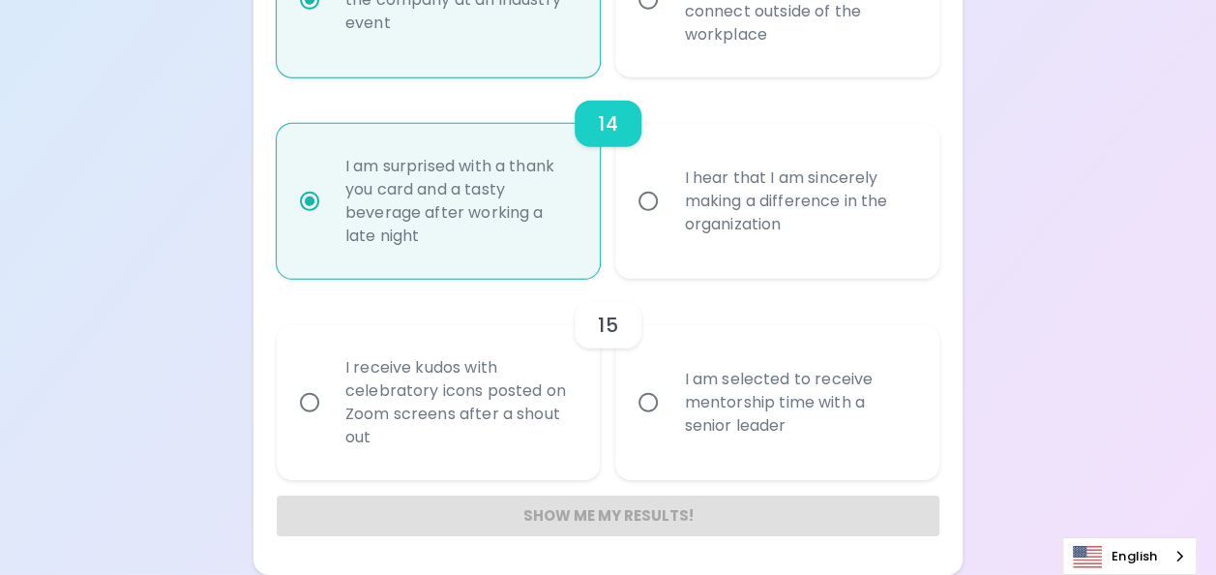
scroll to position [2769, 0]
radio input "true"
click at [470, 458] on div "I receive kudos with celebratory icons posted on Zoom screens after a shout out" at bounding box center [460, 402] width 260 height 139
click at [330, 423] on input "I receive kudos with celebratory icons posted on Zoom screens after a shout out" at bounding box center [309, 402] width 41 height 41
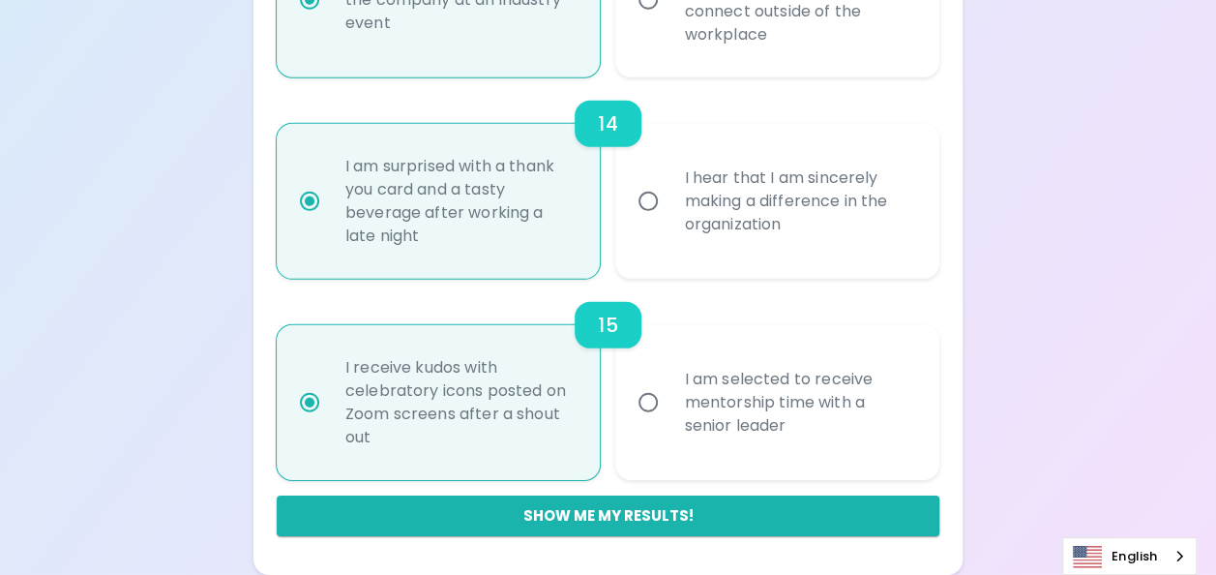
radio input "false"
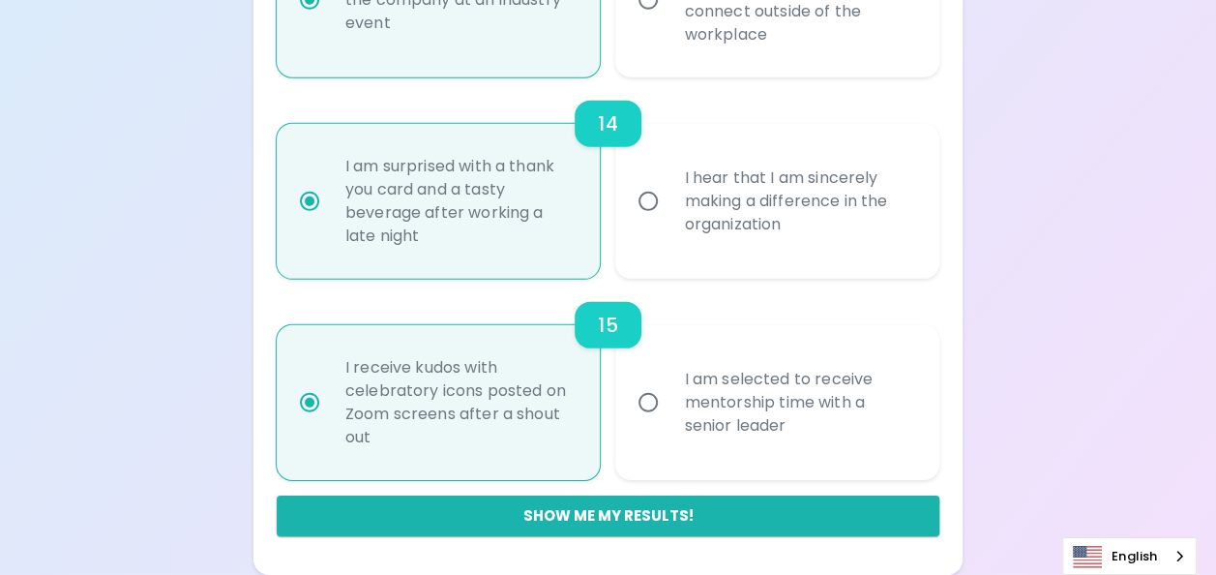
radio input "false"
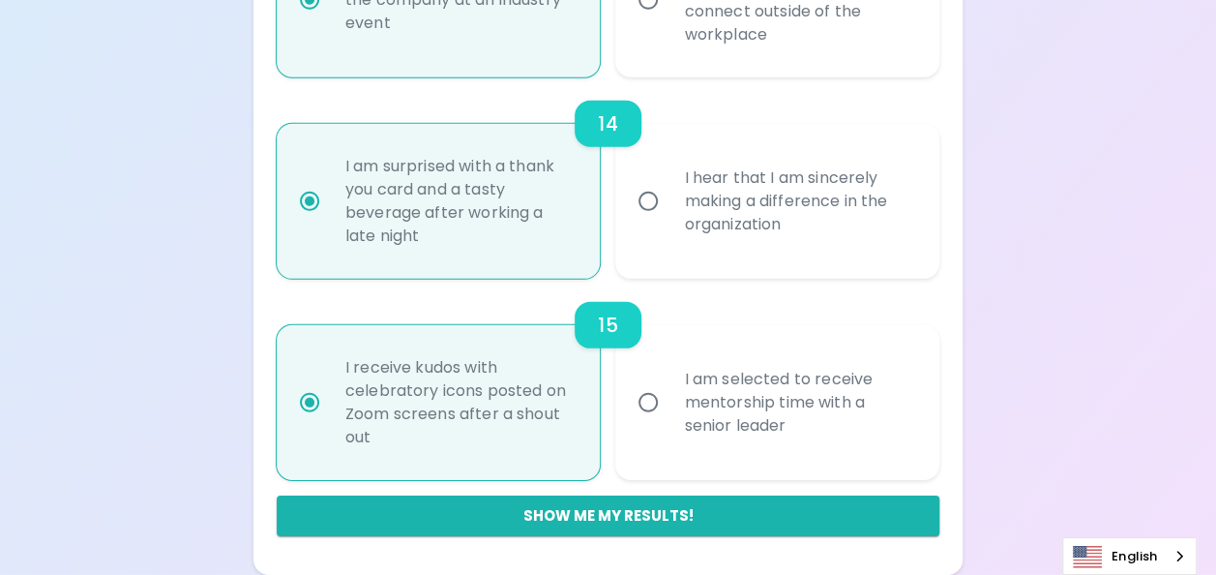
radio input "false"
radio input "true"
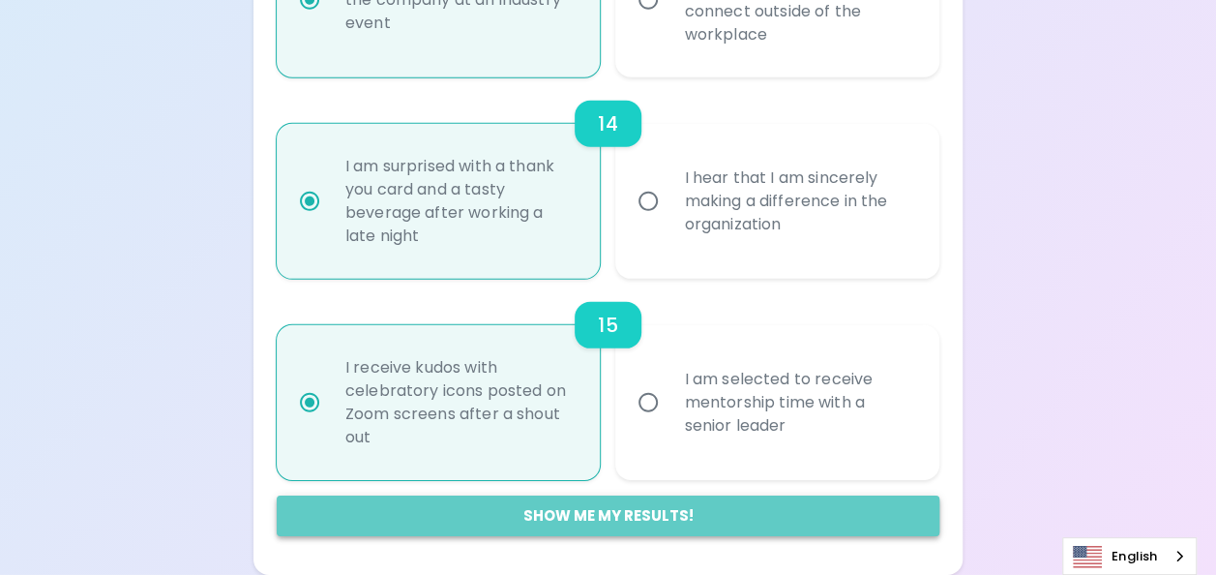
click at [511, 522] on button "Show me my results!" at bounding box center [608, 515] width 663 height 41
radio input "false"
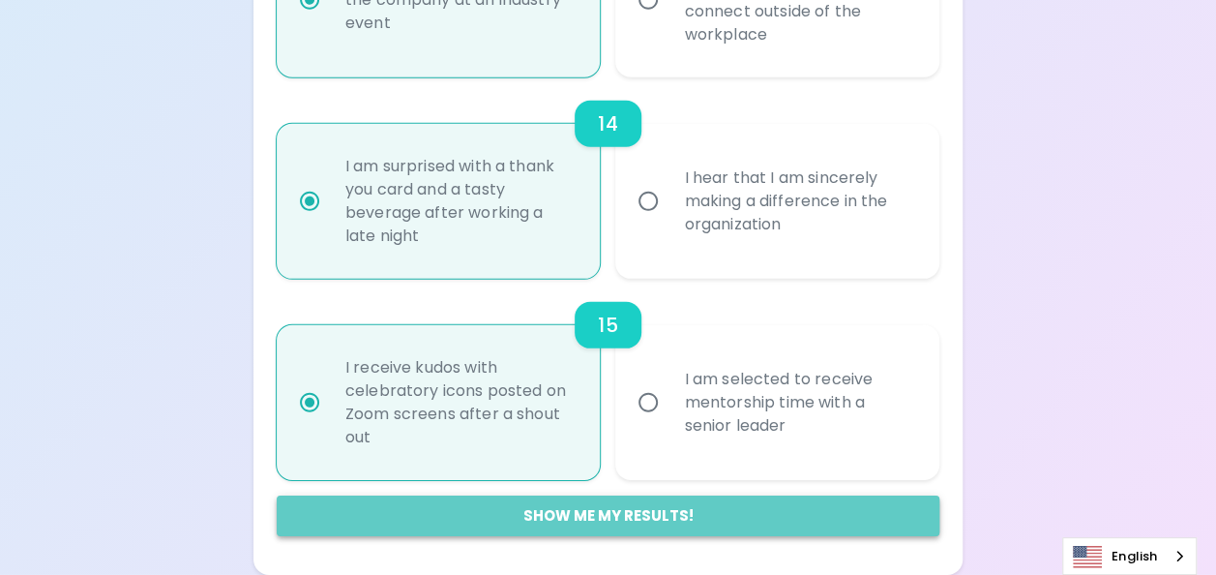
radio input "false"
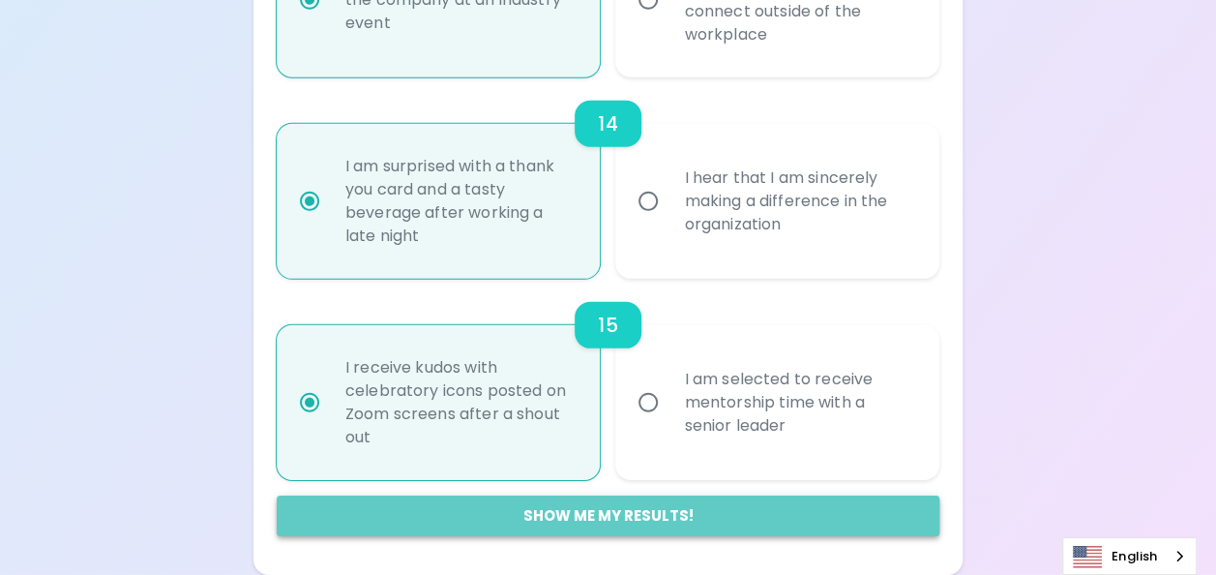
radio input "false"
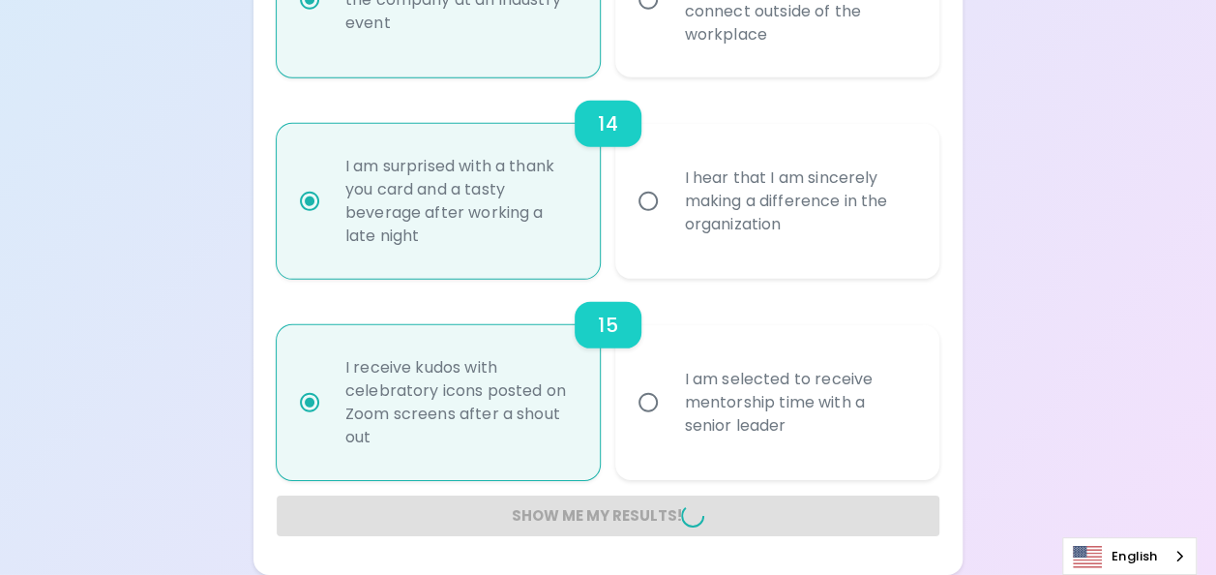
radio input "false"
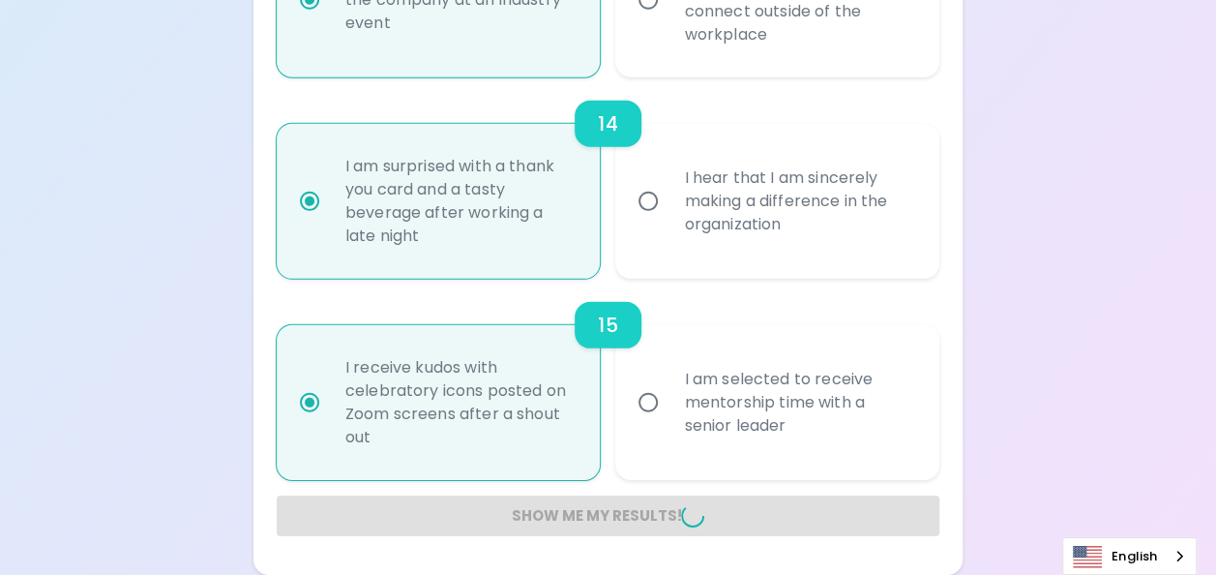
radio input "false"
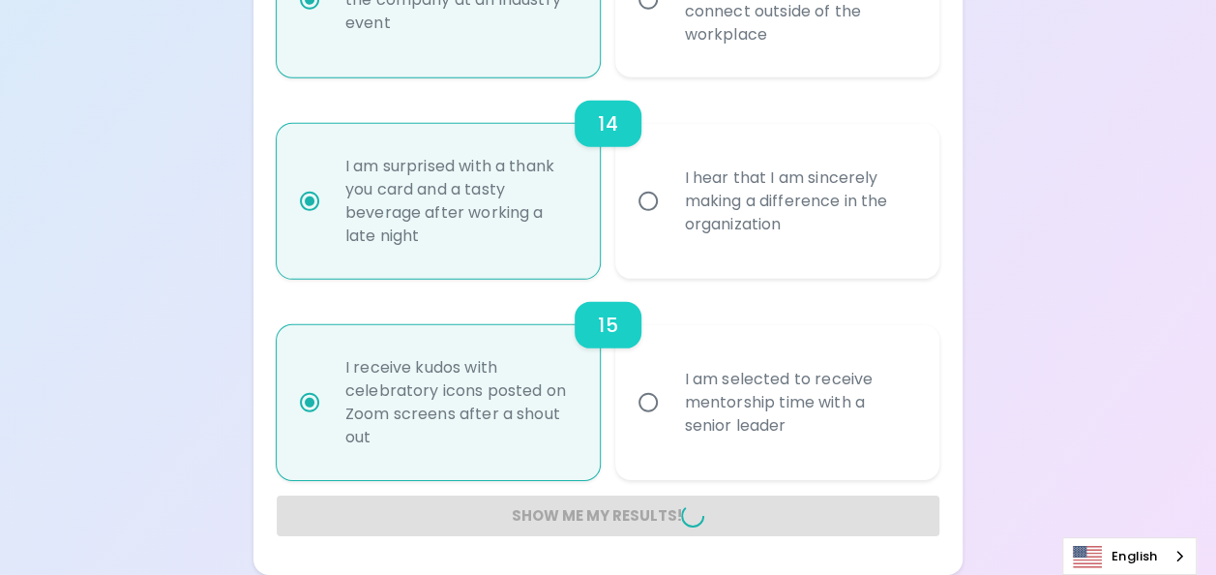
radio input "false"
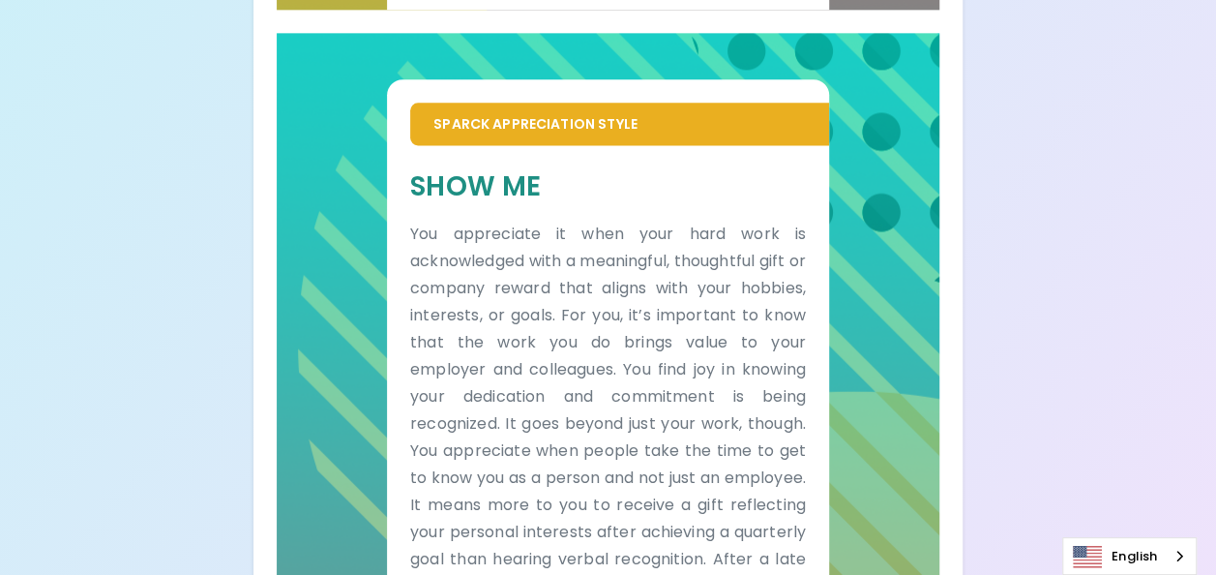
scroll to position [1528, 0]
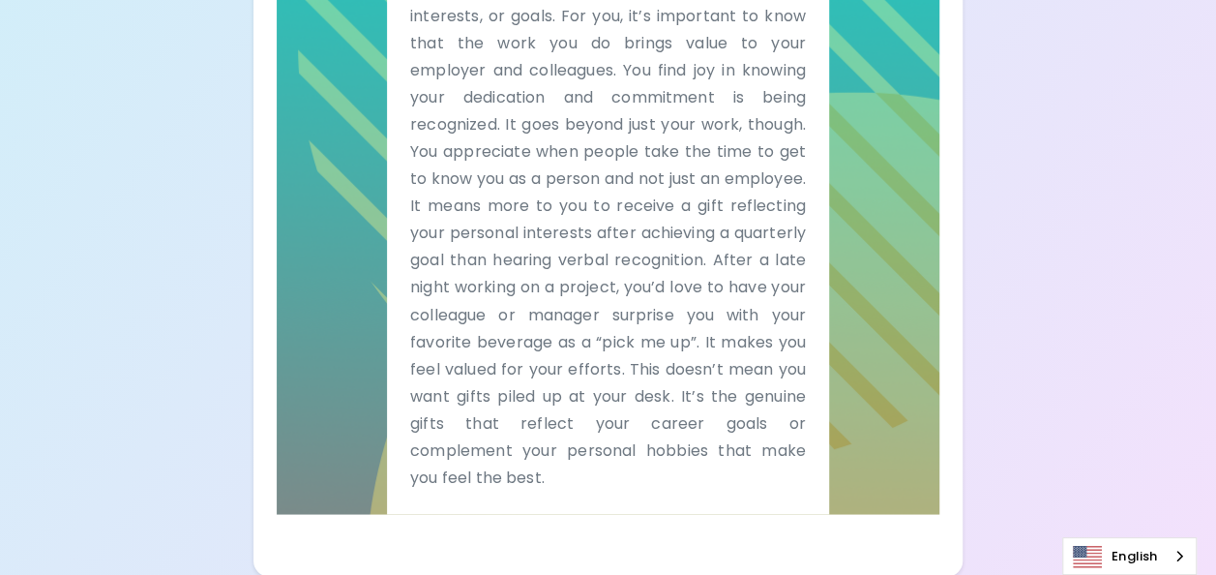
click at [902, 252] on div "Sparck Appreciation Style Show Me You appreciate it when your hard work is ackn…" at bounding box center [608, 123] width 663 height 779
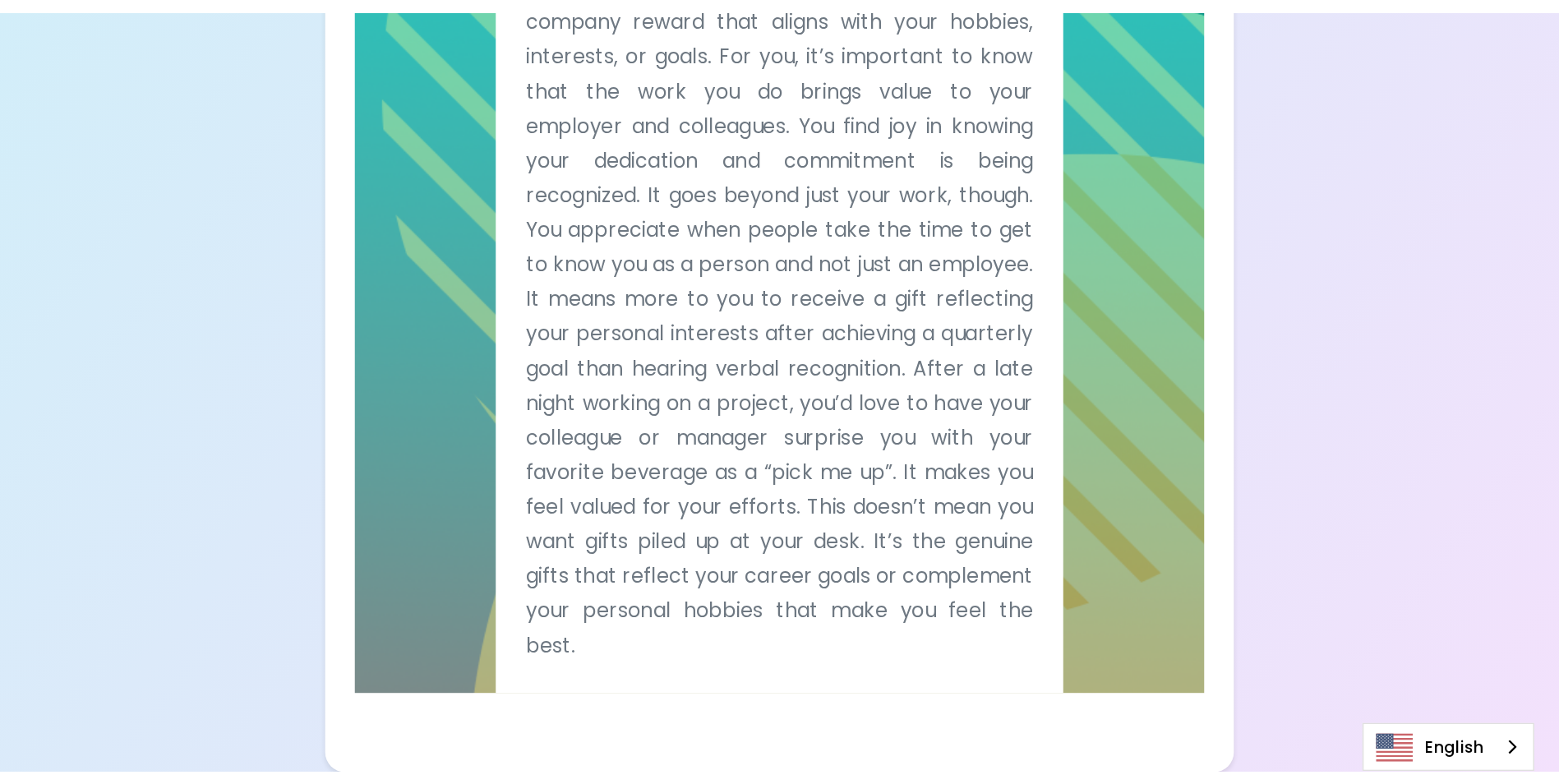
scroll to position [911, 0]
